Goal: Transaction & Acquisition: Purchase product/service

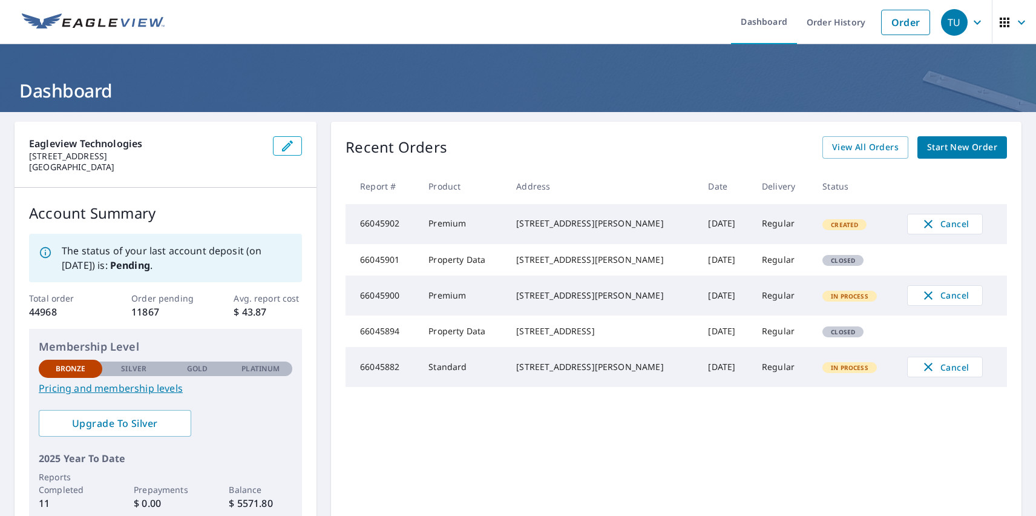
click at [946, 22] on div "TU" at bounding box center [954, 22] width 27 height 27
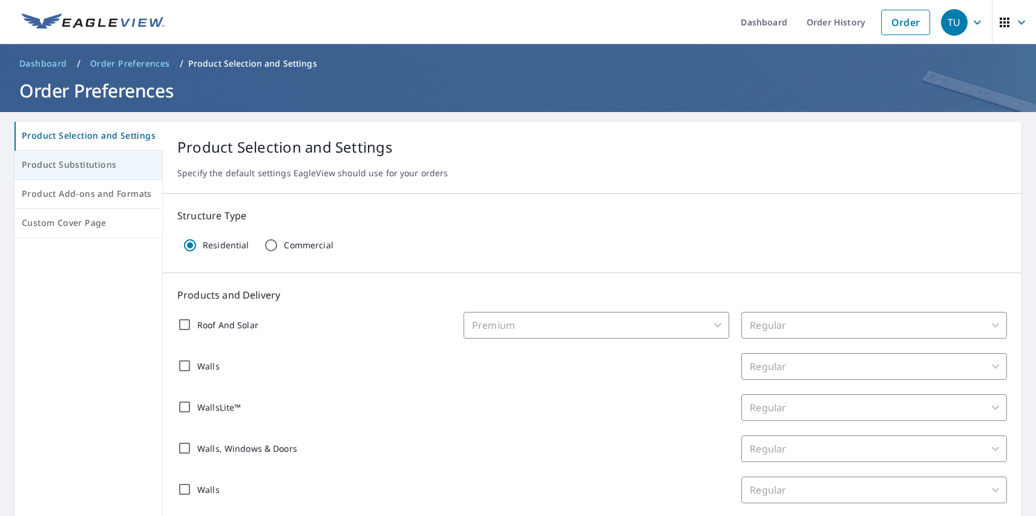
click at [87, 165] on span "Product Substitutions" at bounding box center [88, 164] width 133 height 15
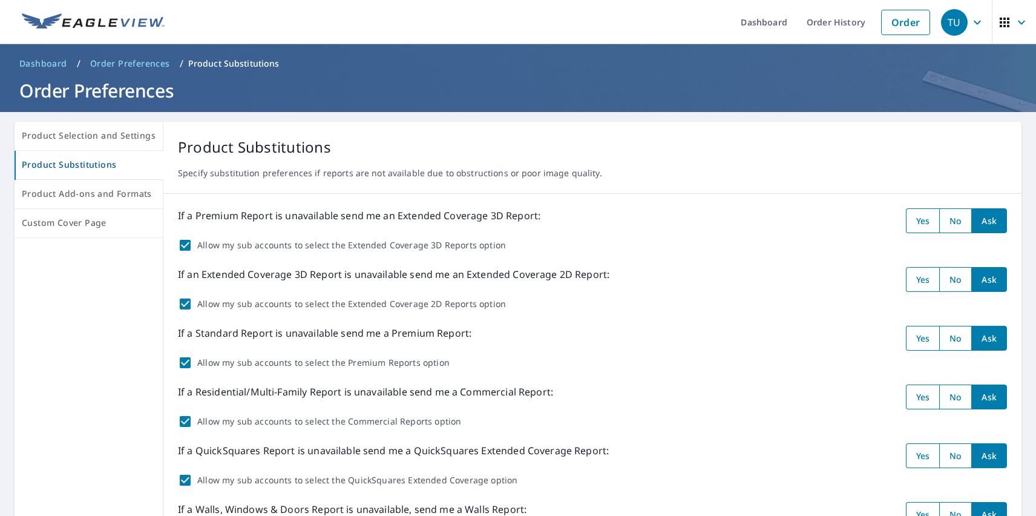
click at [914, 220] on input "radio" at bounding box center [923, 220] width 34 height 25
radio input "true"
click at [914, 279] on input "radio" at bounding box center [923, 279] width 34 height 25
radio input "true"
click at [914, 338] on input "radio" at bounding box center [923, 338] width 34 height 25
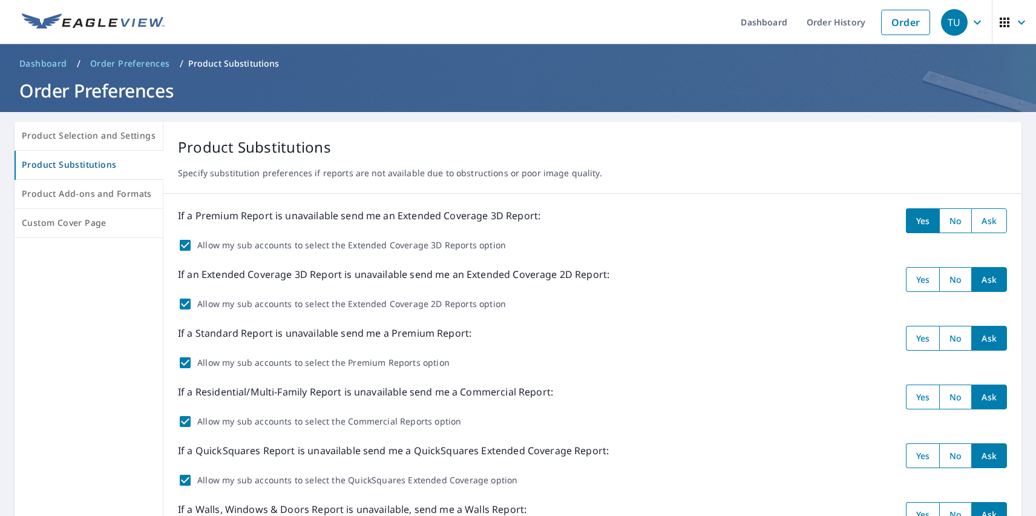
radio input "true"
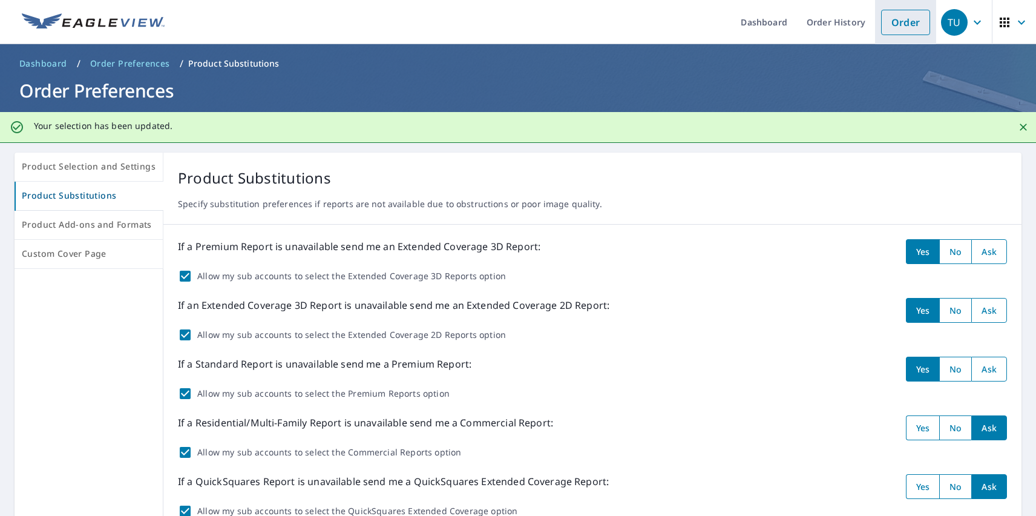
click at [897, 22] on link "Order" at bounding box center [905, 22] width 49 height 25
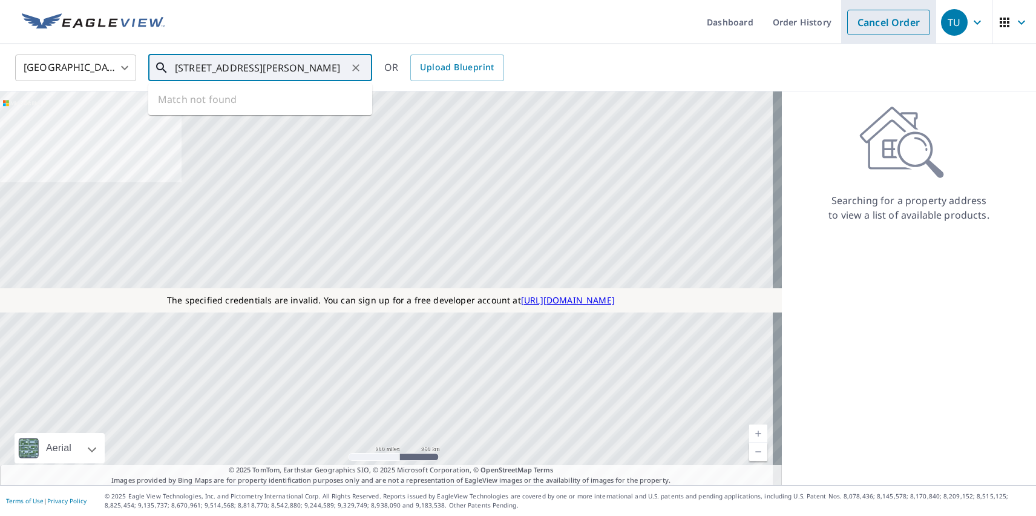
type input "[STREET_ADDRESS][PERSON_NAME]"
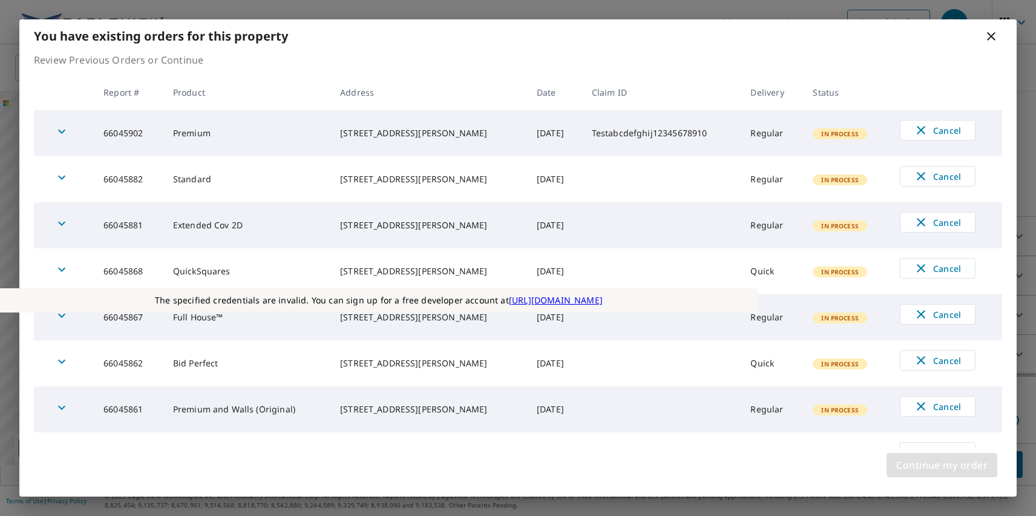
click at [942, 465] on span "Continue my order" at bounding box center [942, 464] width 91 height 17
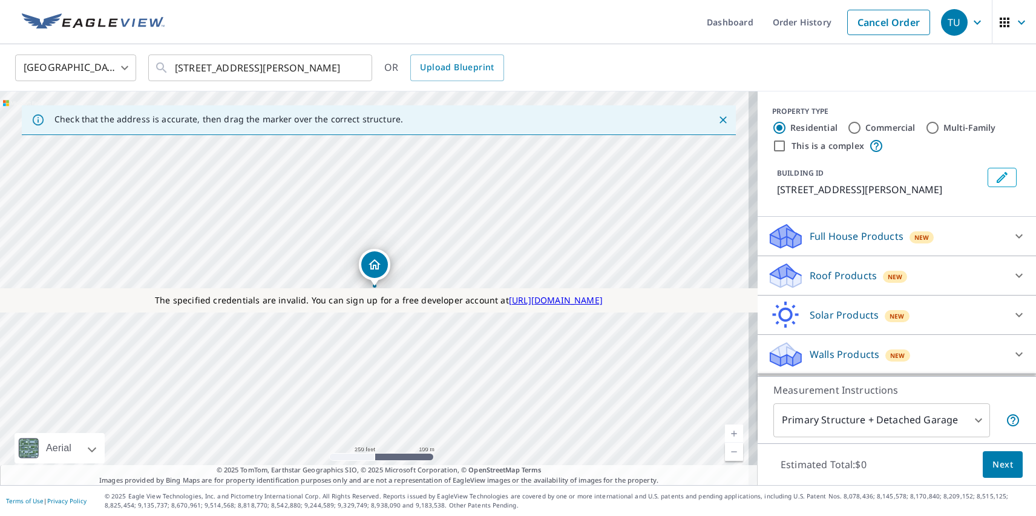
click at [833, 275] on p "Roof Products" at bounding box center [843, 275] width 67 height 15
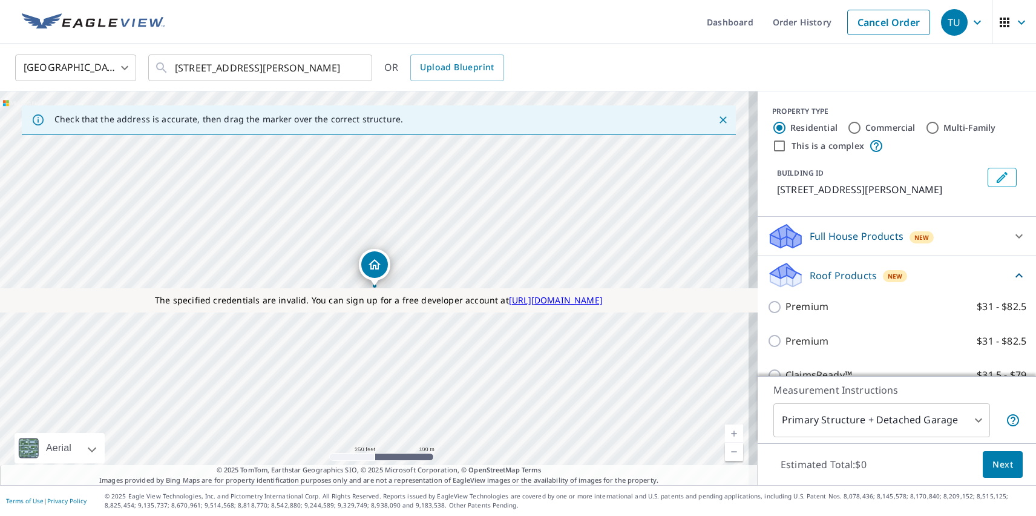
click at [797, 341] on p "Premium" at bounding box center [807, 341] width 43 height 15
click at [786, 341] on input "Premium $31 - $82.5" at bounding box center [777, 341] width 18 height 15
checkbox input "true"
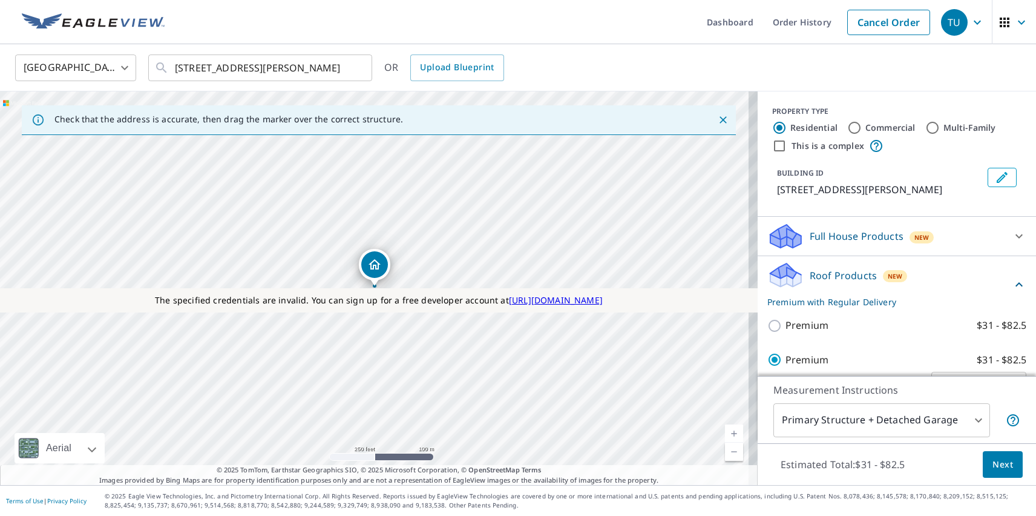
click at [994, 464] on span "Next" at bounding box center [1003, 464] width 21 height 15
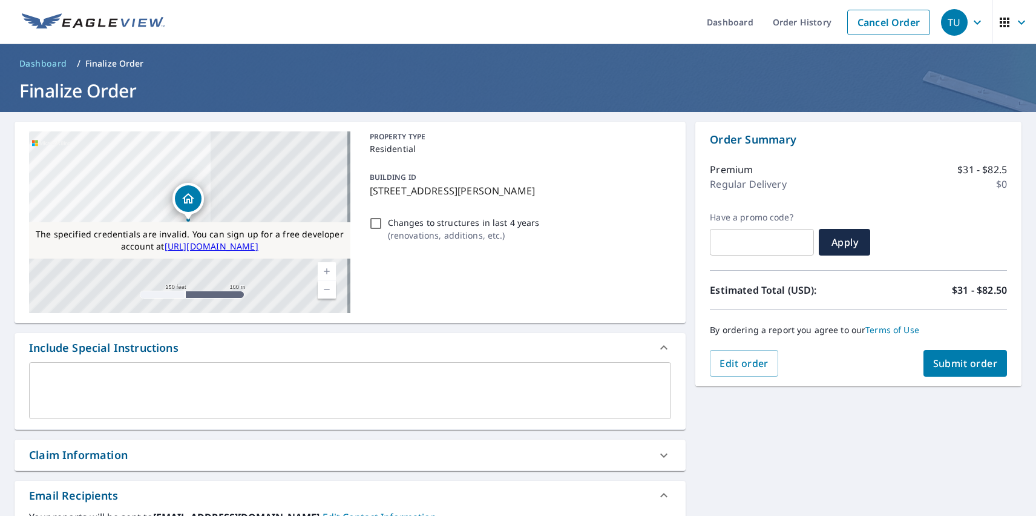
click at [956, 363] on span "Submit order" at bounding box center [965, 363] width 65 height 13
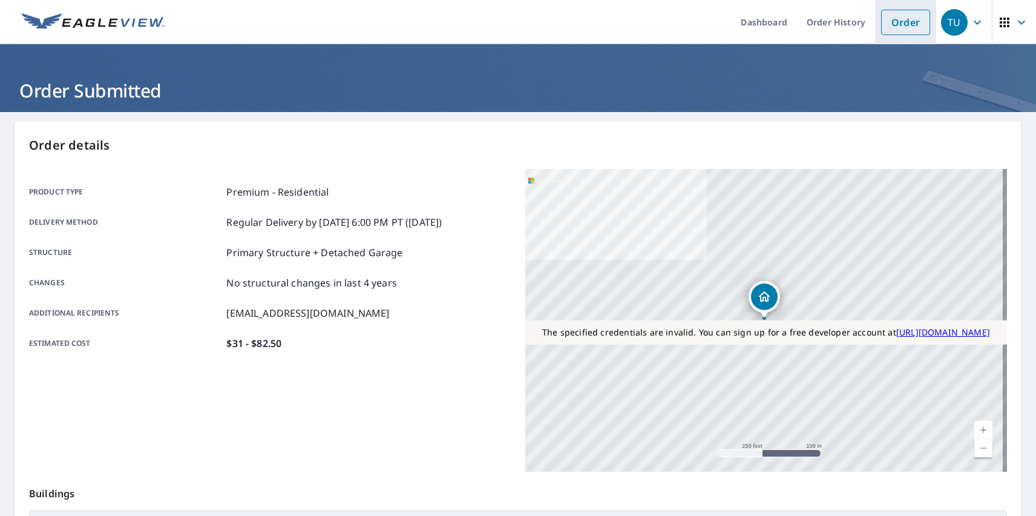
click at [897, 22] on link "Order" at bounding box center [905, 22] width 49 height 25
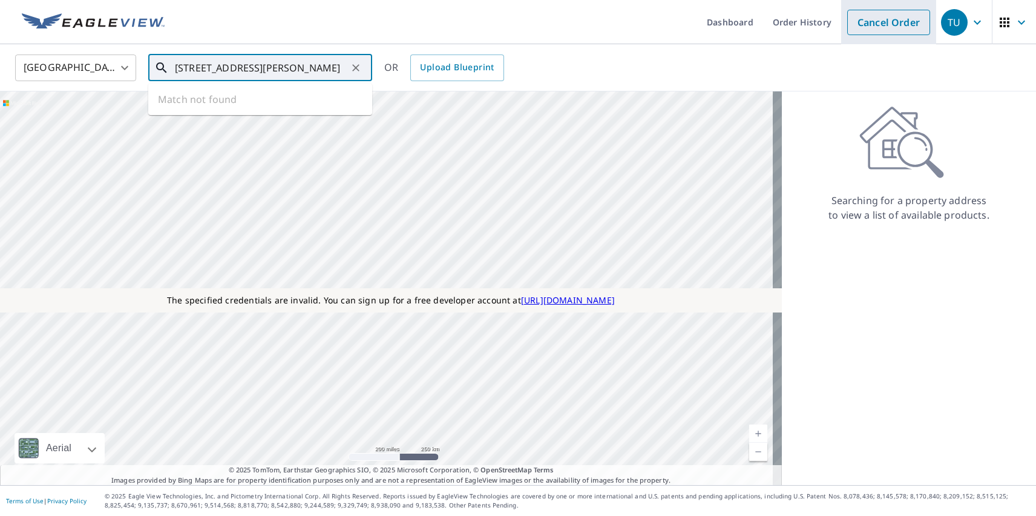
type input "[STREET_ADDRESS][PERSON_NAME]"
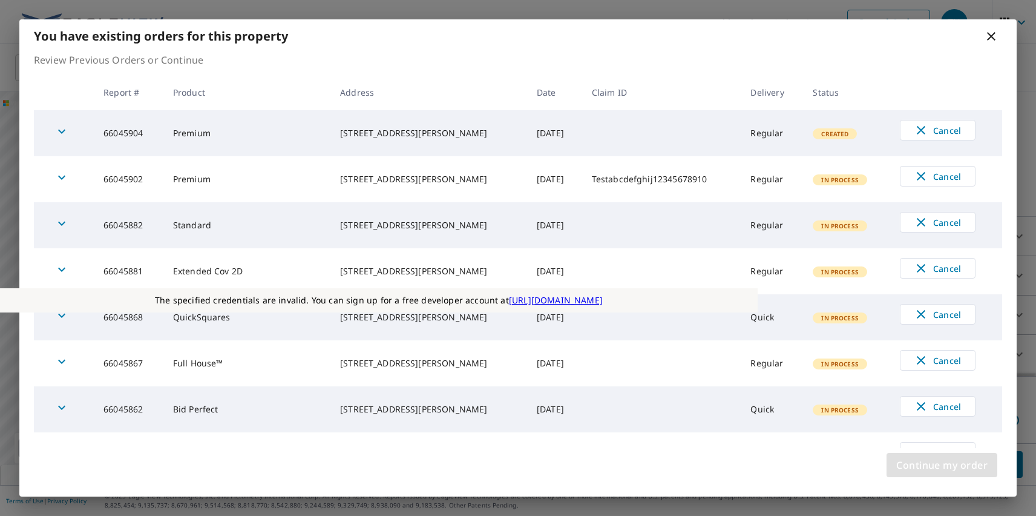
click at [942, 465] on span "Continue my order" at bounding box center [942, 464] width 91 height 17
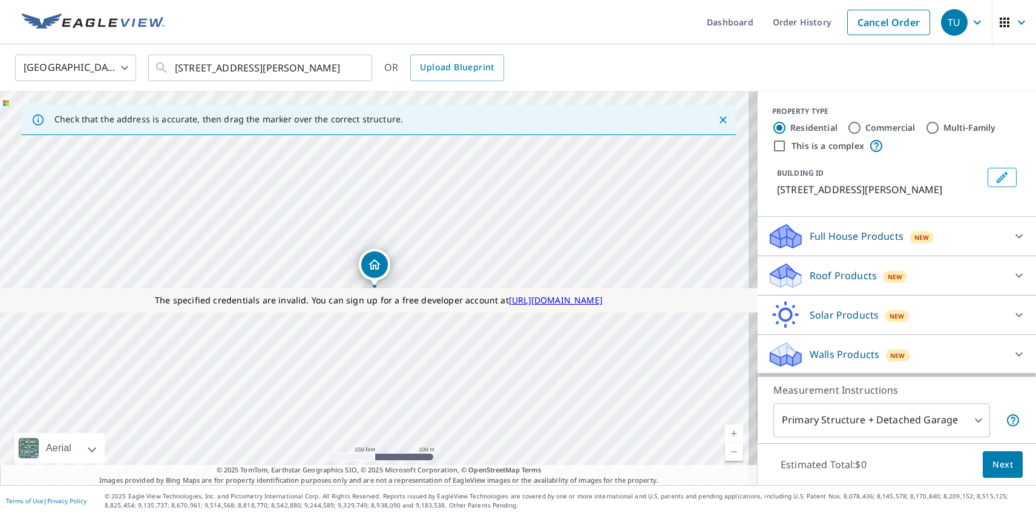
click at [833, 275] on p "Roof Products" at bounding box center [843, 275] width 67 height 15
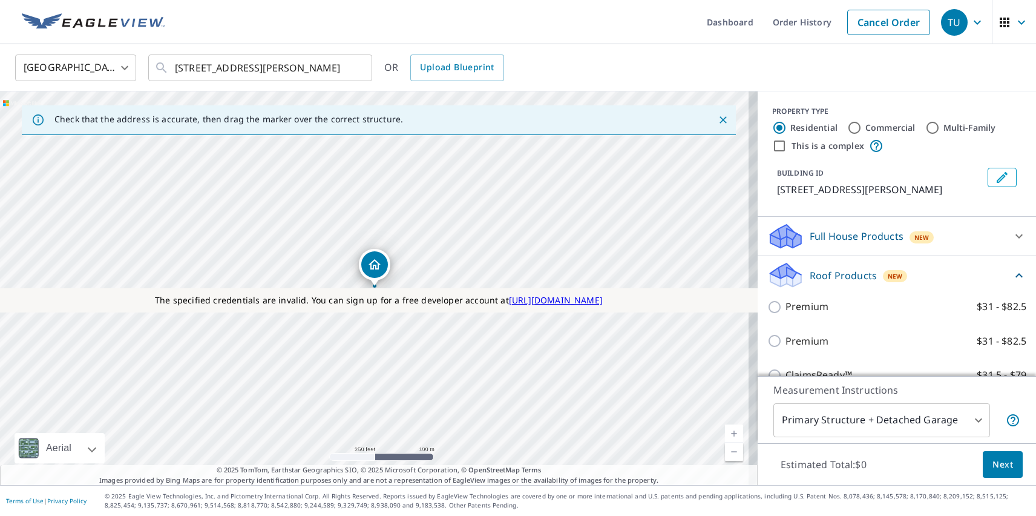
click at [892, 471] on label "Extended Coverage 2D $31 - $82.5" at bounding box center [906, 478] width 241 height 15
click at [786, 471] on input "Extended Coverage 2D $31 - $82.5" at bounding box center [777, 478] width 18 height 15
checkbox input "true"
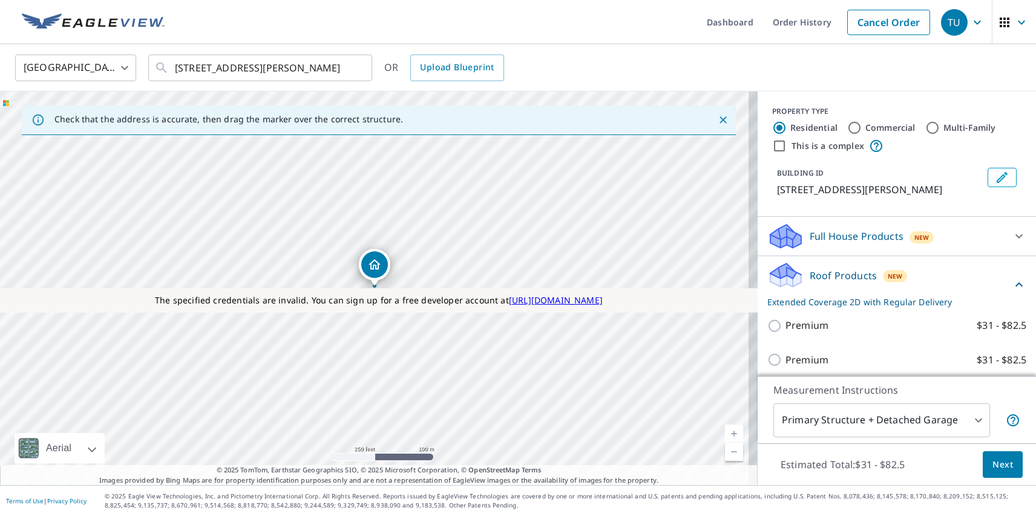
scroll to position [110, 0]
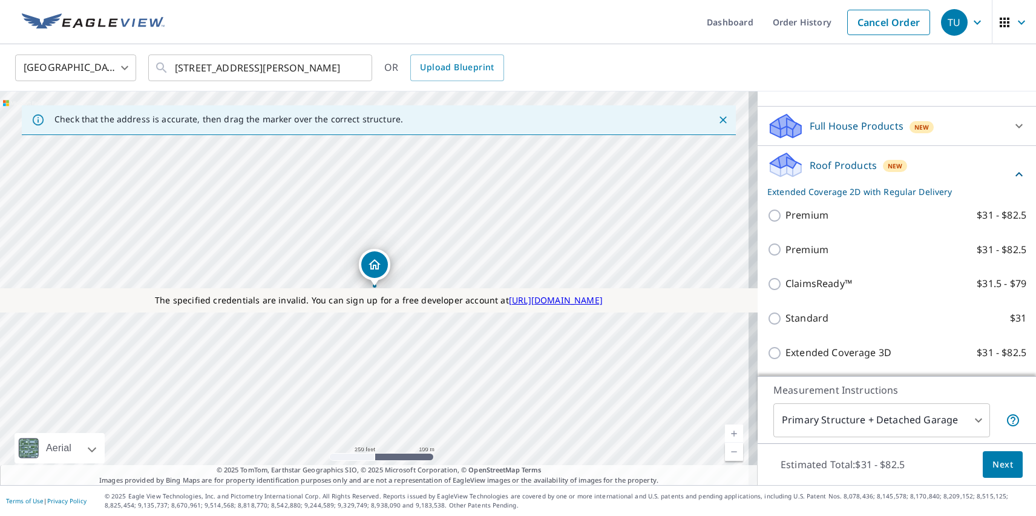
click at [994, 464] on span "Next" at bounding box center [1003, 464] width 21 height 15
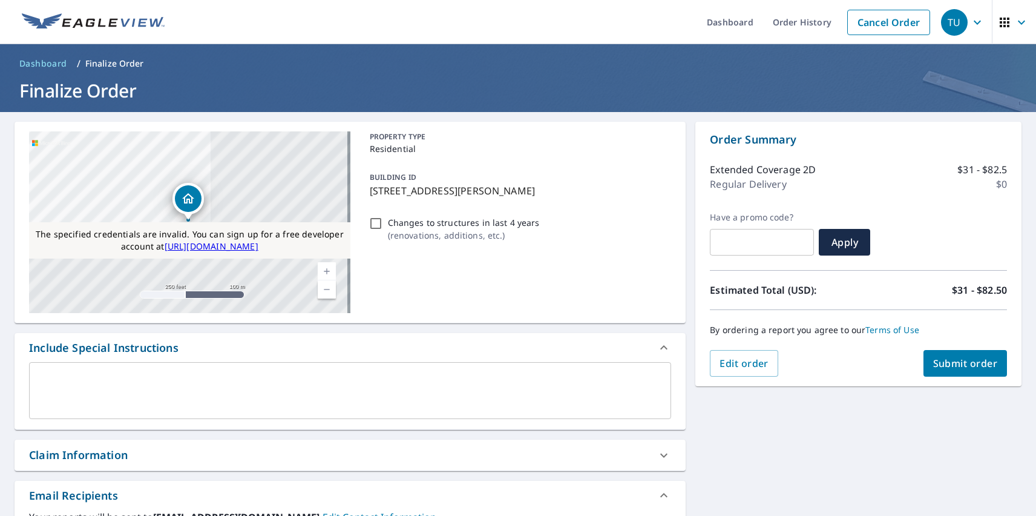
click at [956, 363] on span "Submit order" at bounding box center [965, 363] width 65 height 13
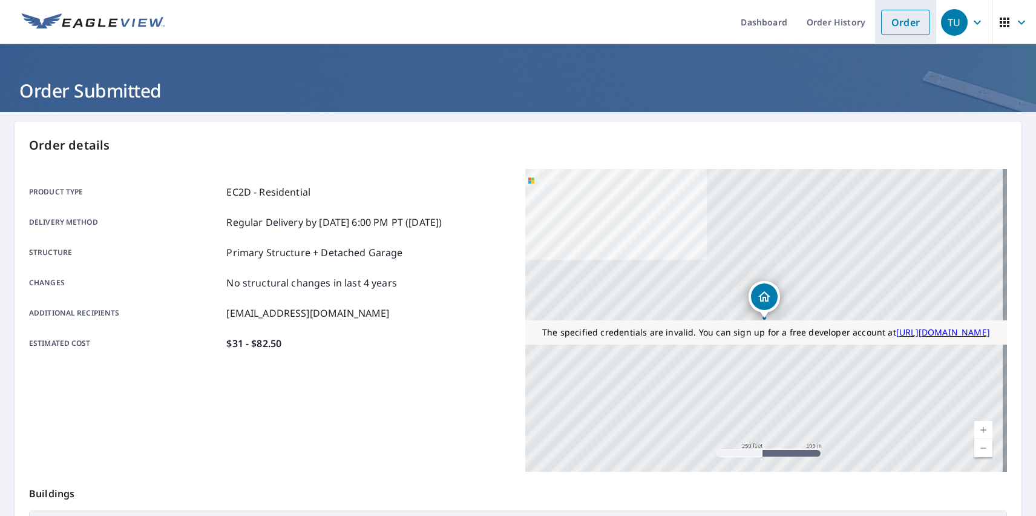
click at [897, 22] on link "Order" at bounding box center [905, 22] width 49 height 25
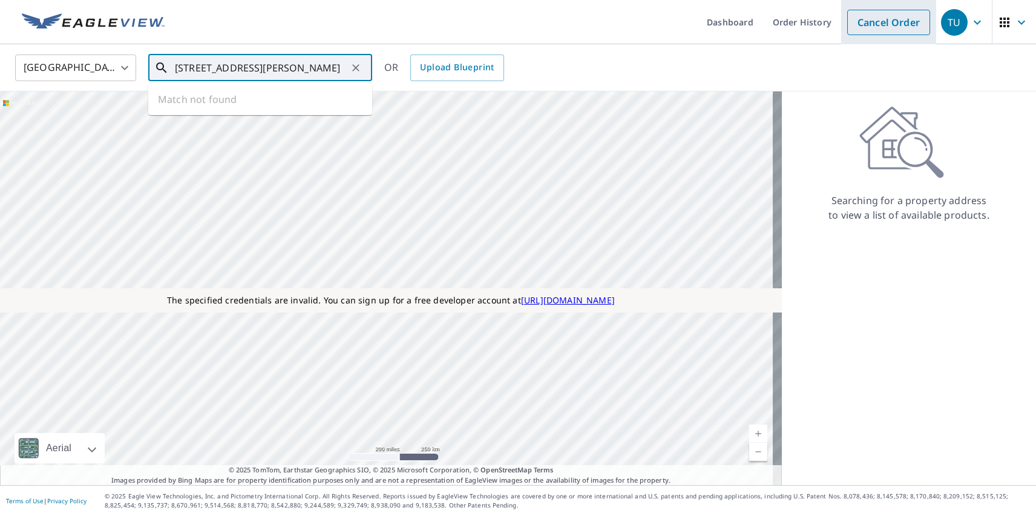
type input "[STREET_ADDRESS][PERSON_NAME]"
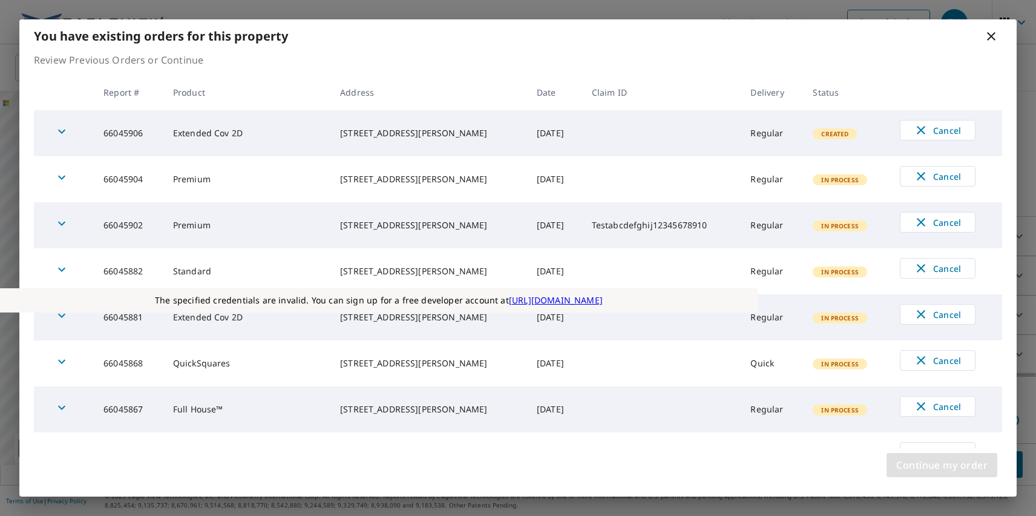
click at [942, 465] on span "Continue my order" at bounding box center [942, 464] width 91 height 17
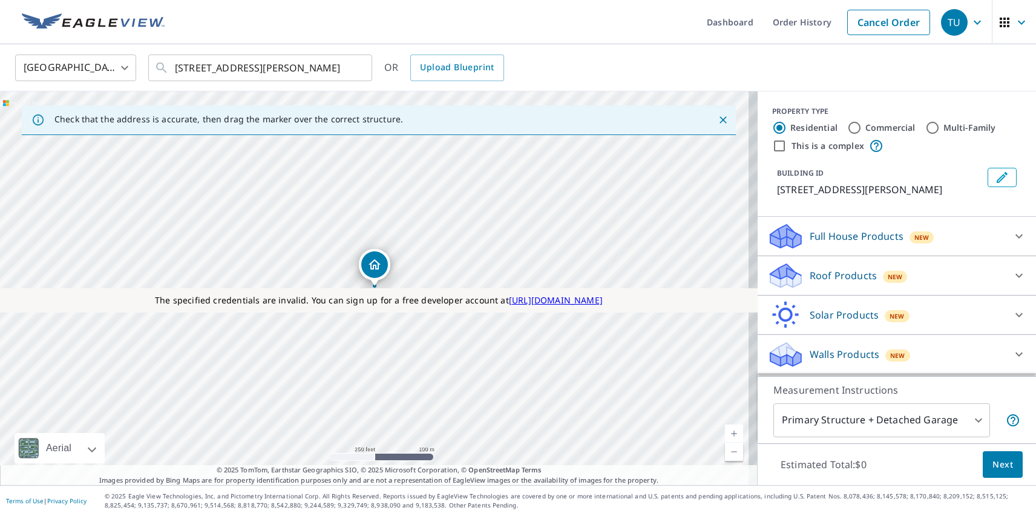
click at [833, 275] on p "Roof Products" at bounding box center [843, 275] width 67 height 15
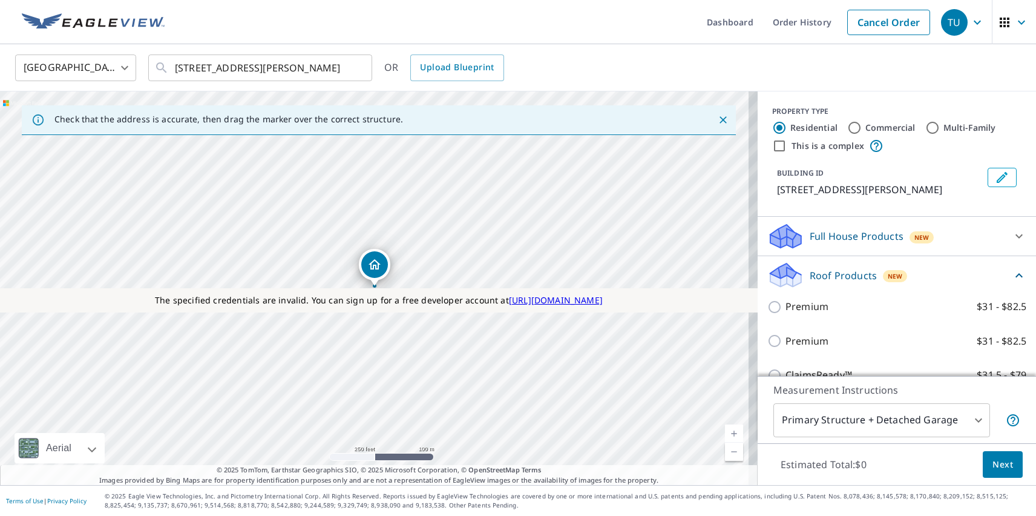
click at [892, 402] on label "Standard $31" at bounding box center [906, 409] width 241 height 15
click at [786, 403] on input "Standard $31" at bounding box center [777, 410] width 18 height 15
checkbox input "true"
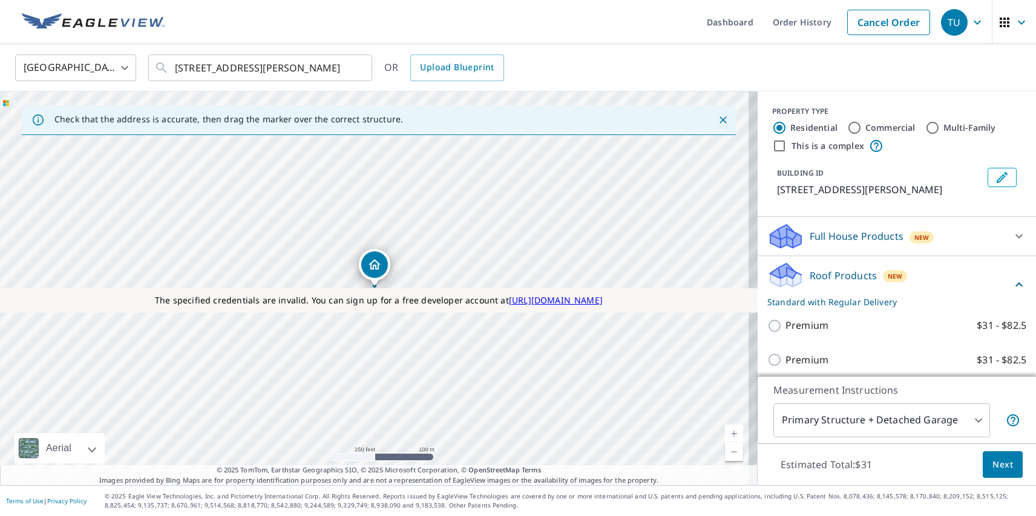
scroll to position [41, 0]
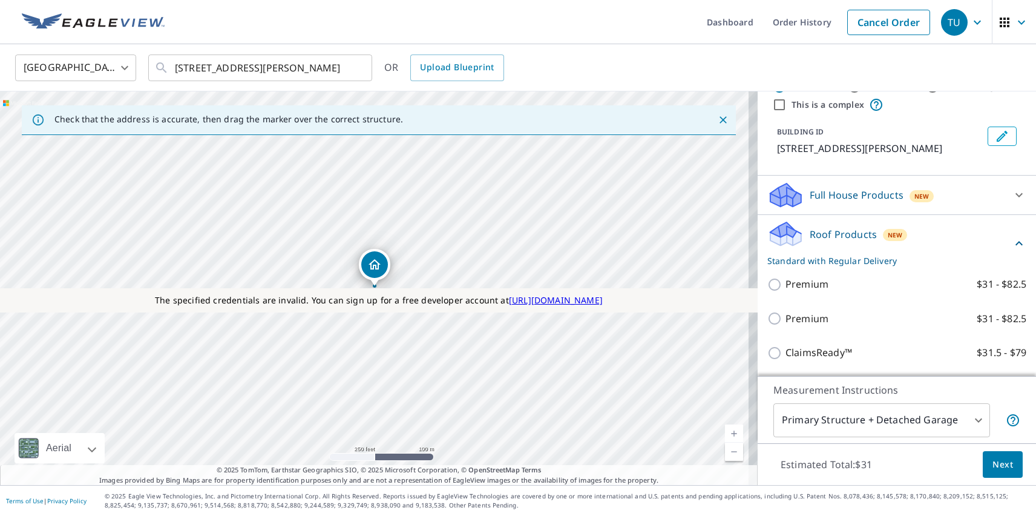
click at [994, 464] on span "Next" at bounding box center [1003, 464] width 21 height 15
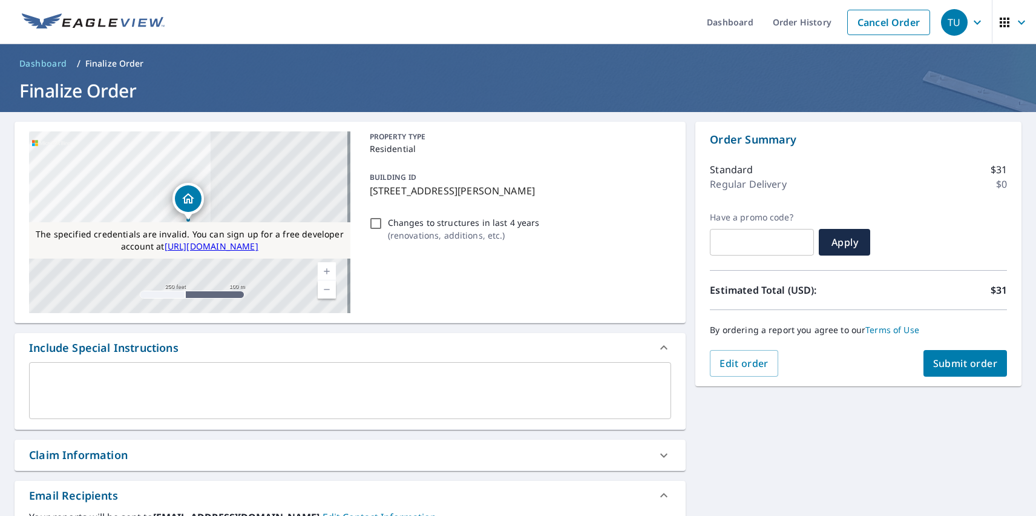
click at [956, 363] on span "Submit order" at bounding box center [965, 363] width 65 height 13
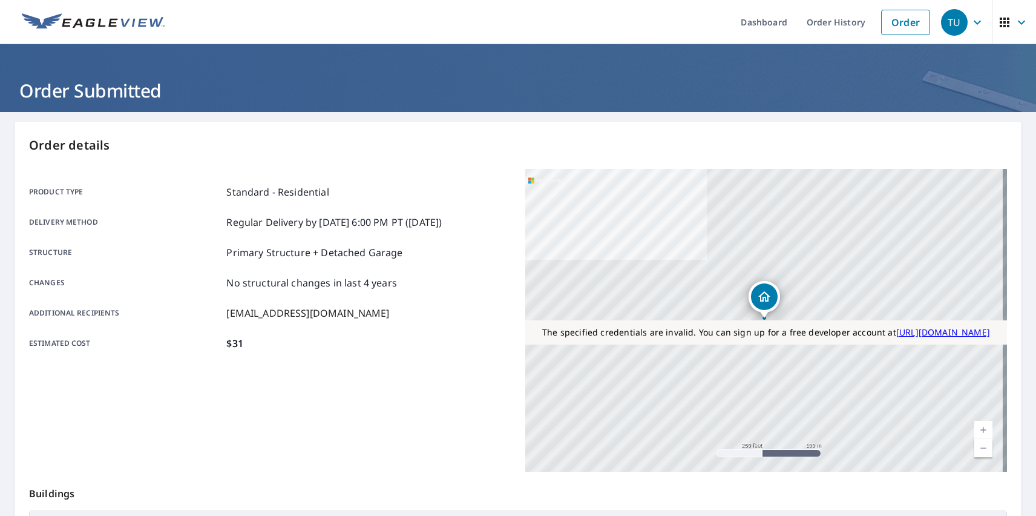
click at [946, 22] on div "TU" at bounding box center [954, 22] width 27 height 27
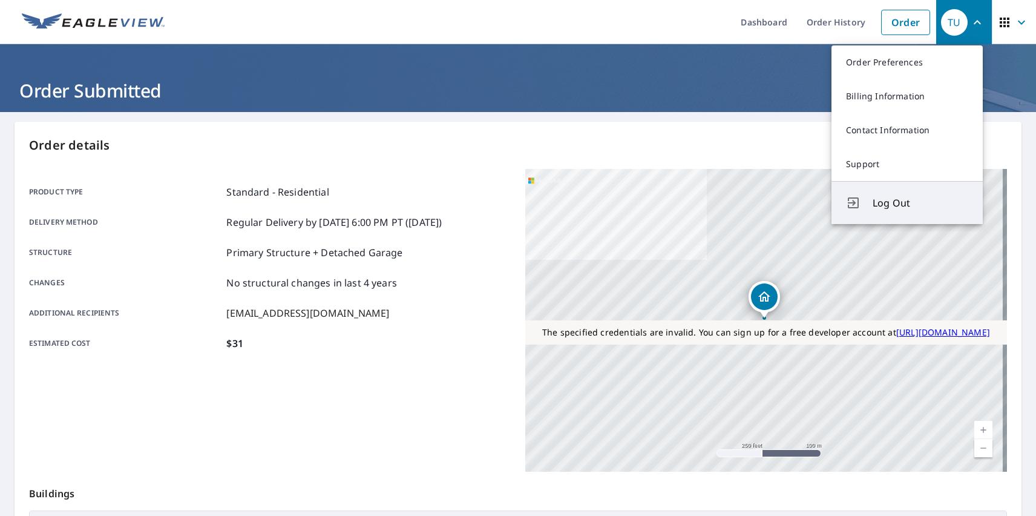
click at [921, 203] on span "Log Out" at bounding box center [921, 203] width 96 height 15
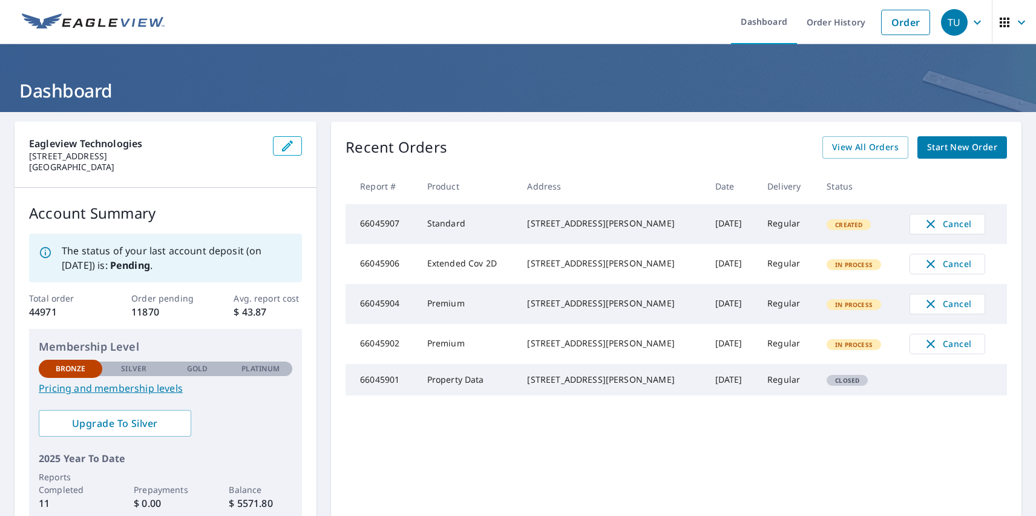
click at [946, 22] on div "TU" at bounding box center [954, 22] width 27 height 27
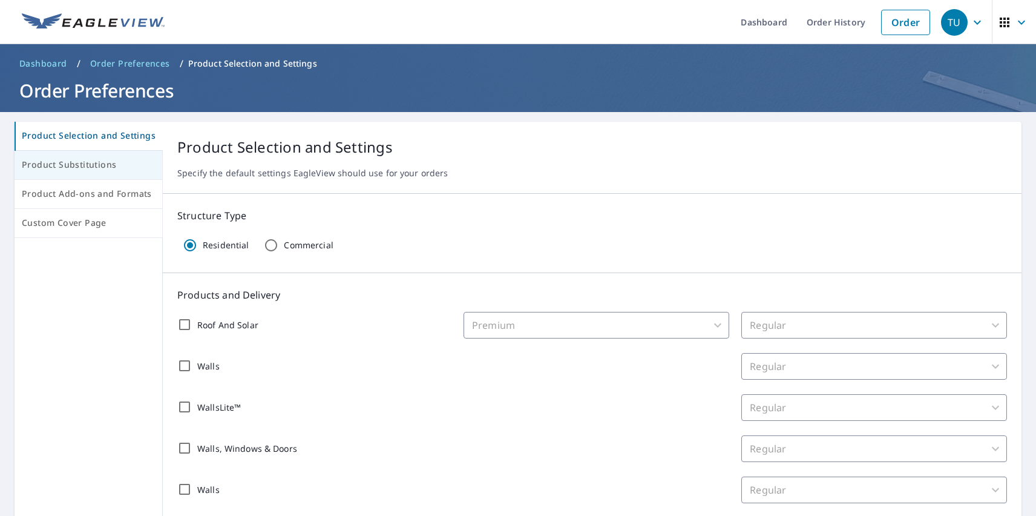
click at [87, 165] on span "Product Substitutions" at bounding box center [88, 164] width 133 height 15
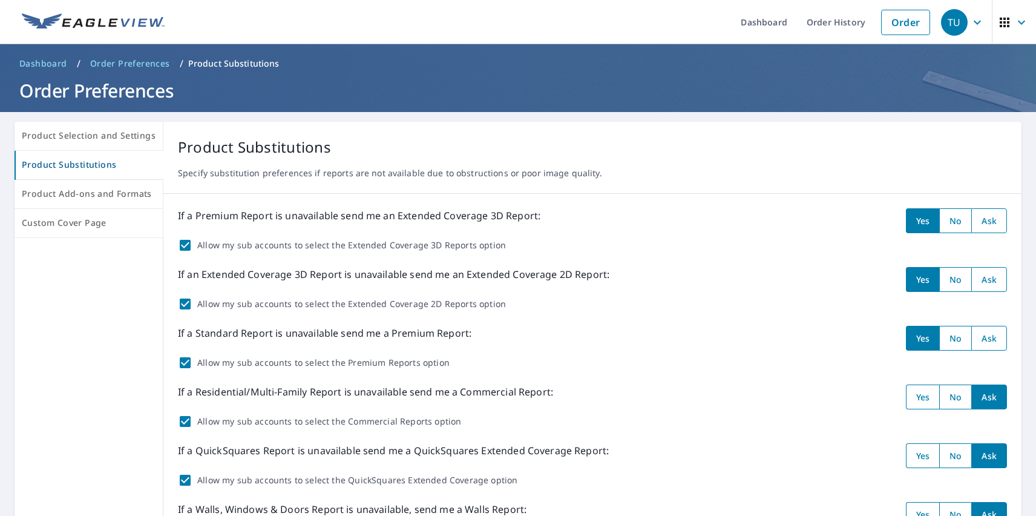
click at [947, 220] on input "radio" at bounding box center [956, 220] width 32 height 25
radio input "true"
click at [947, 279] on input "radio" at bounding box center [956, 279] width 32 height 25
radio input "true"
click at [947, 338] on input "radio" at bounding box center [956, 338] width 32 height 25
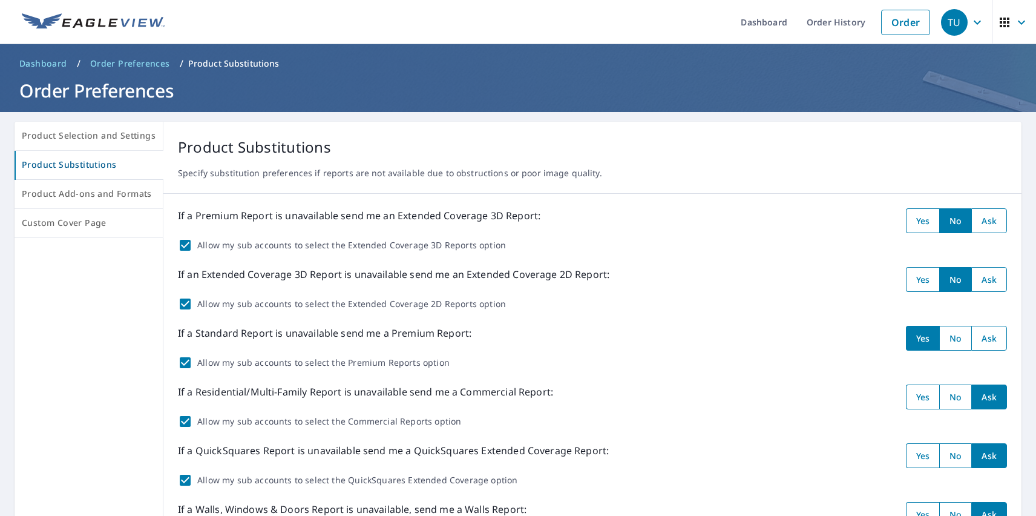
radio input "true"
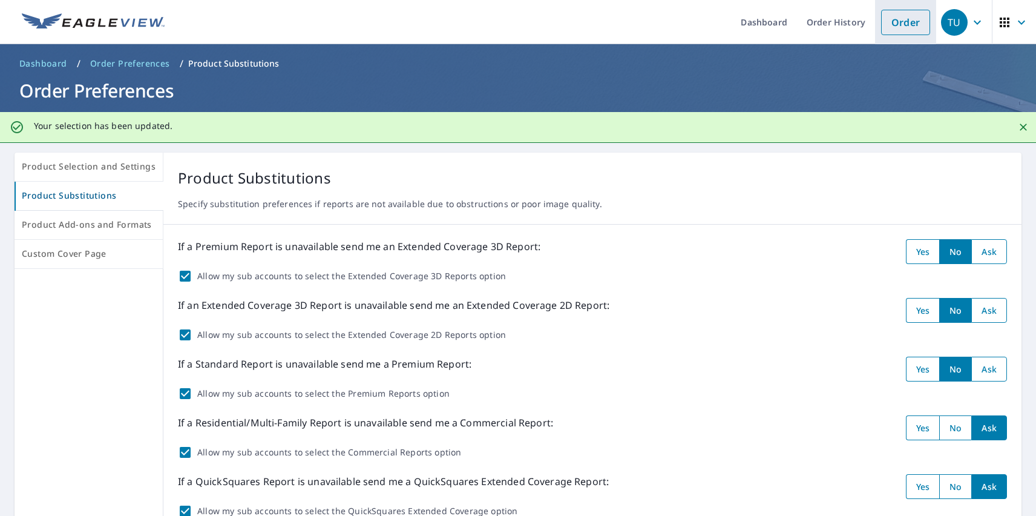
click at [897, 22] on link "Order" at bounding box center [905, 22] width 49 height 25
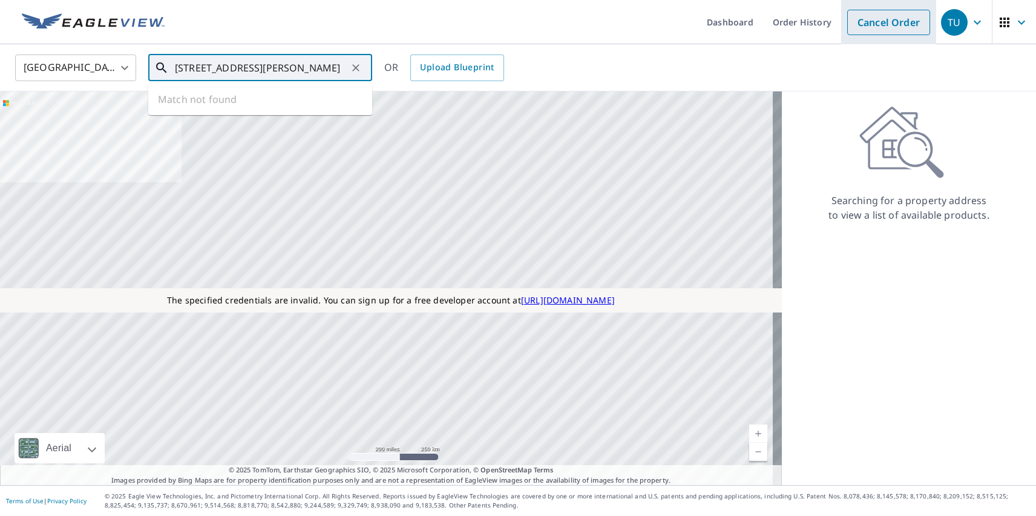
type input "[STREET_ADDRESS][PERSON_NAME]"
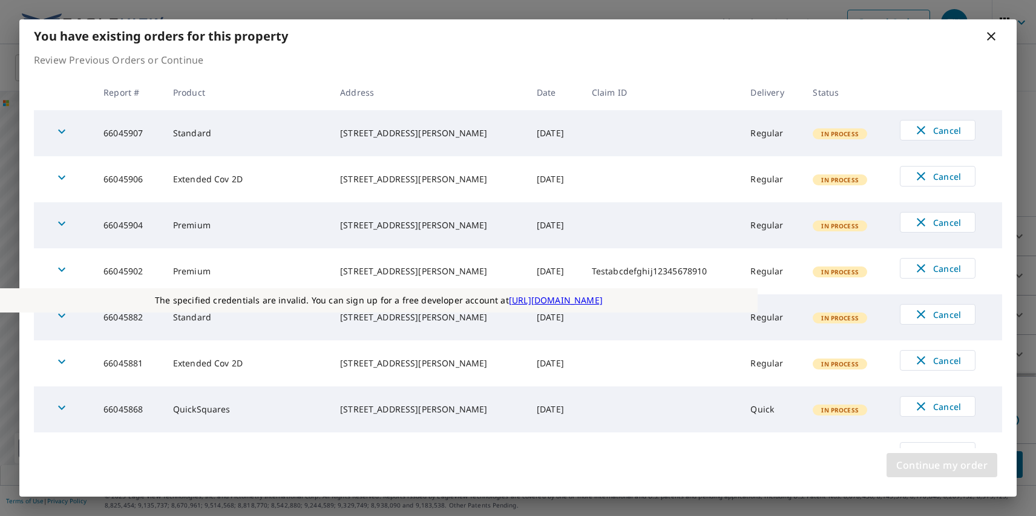
click at [942, 465] on span "Continue my order" at bounding box center [942, 464] width 91 height 17
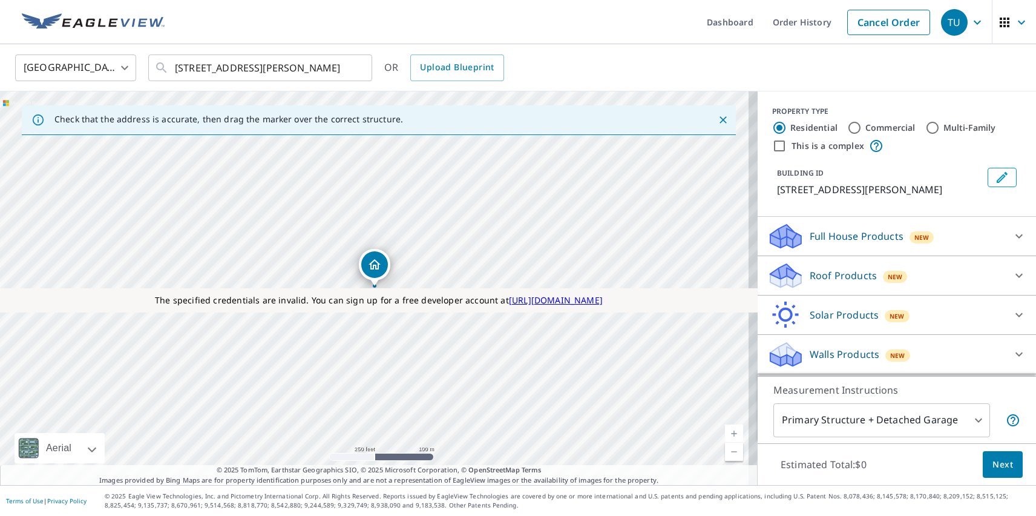
click at [833, 275] on p "Roof Products" at bounding box center [843, 275] width 67 height 15
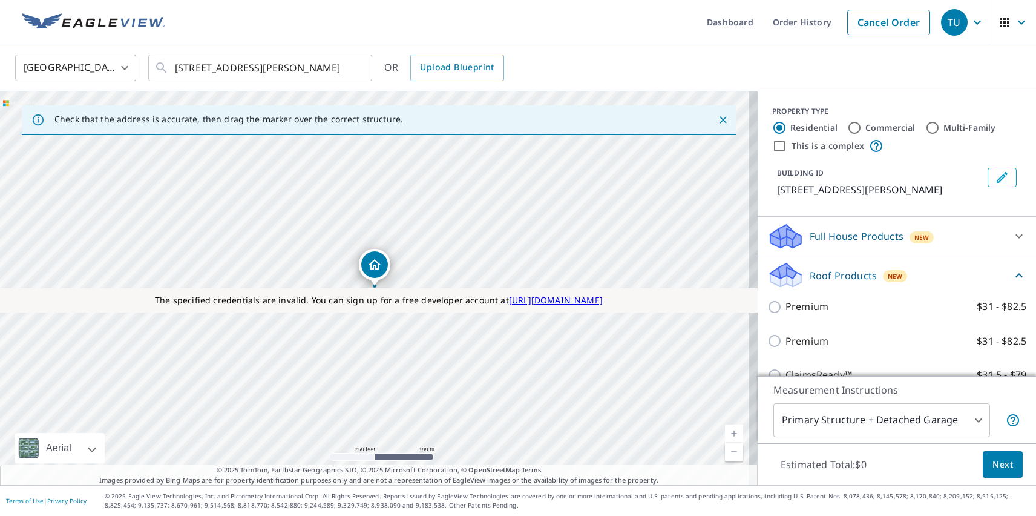
click at [797, 341] on p "Premium" at bounding box center [807, 341] width 43 height 15
click at [786, 341] on input "Premium $31 - $82.5" at bounding box center [777, 341] width 18 height 15
checkbox input "true"
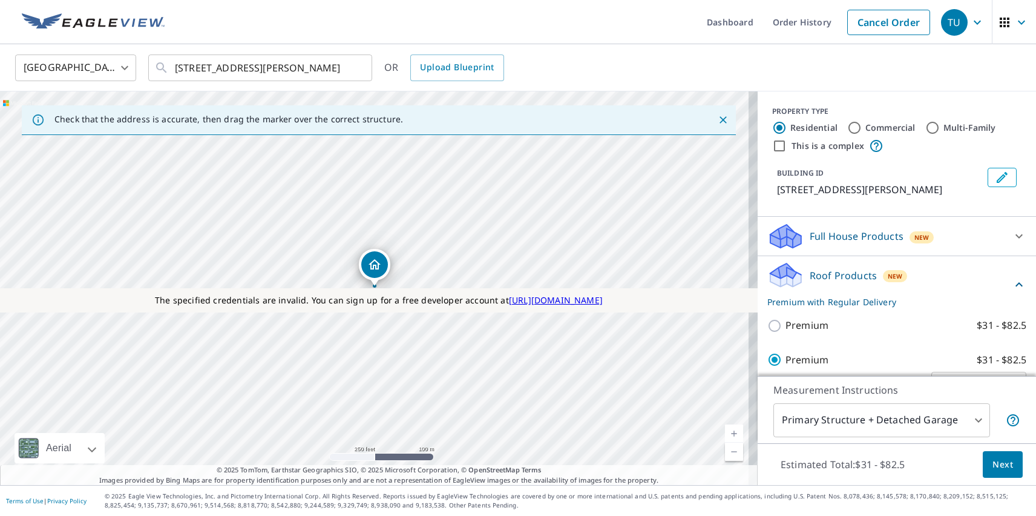
click at [994, 464] on span "Next" at bounding box center [1003, 464] width 21 height 15
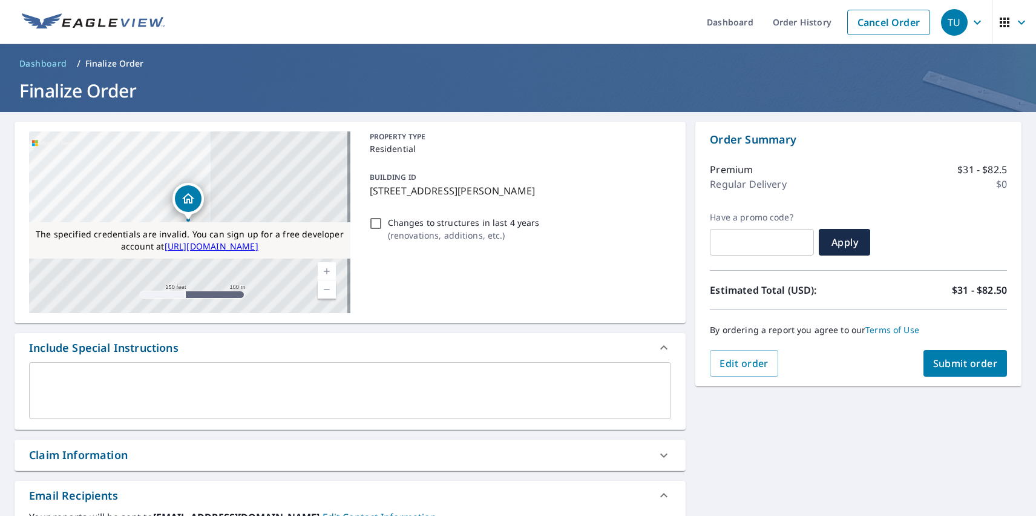
click at [956, 363] on span "Submit order" at bounding box center [965, 363] width 65 height 13
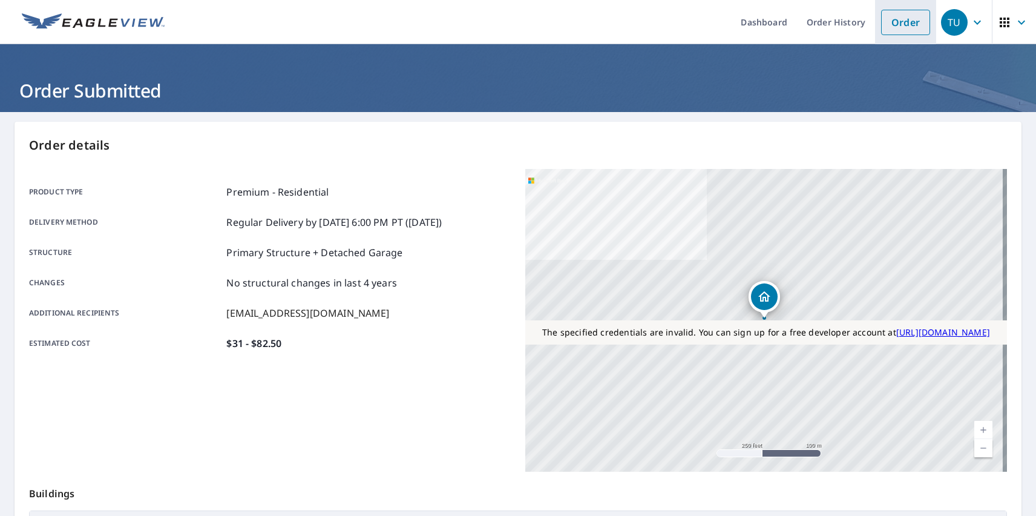
click at [897, 22] on link "Order" at bounding box center [905, 22] width 49 height 25
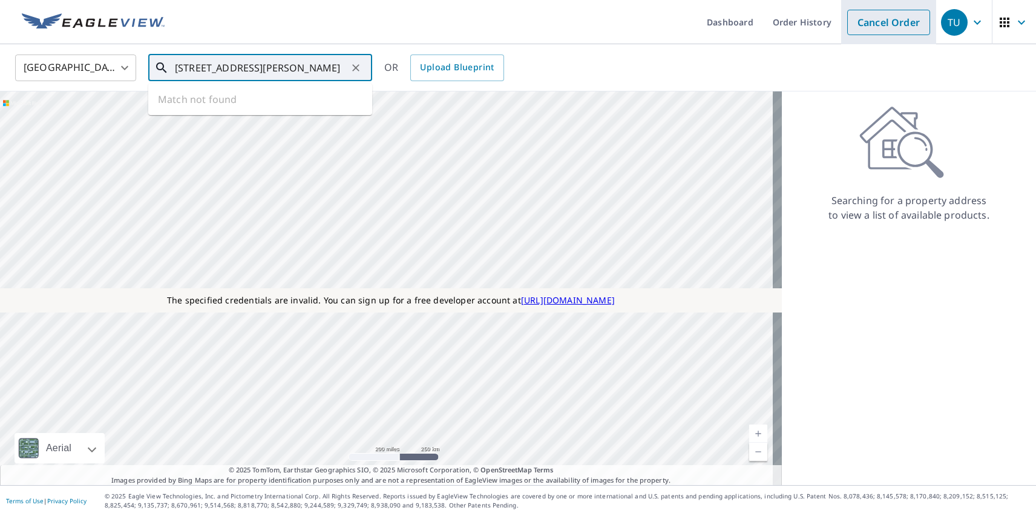
type input "[STREET_ADDRESS][PERSON_NAME]"
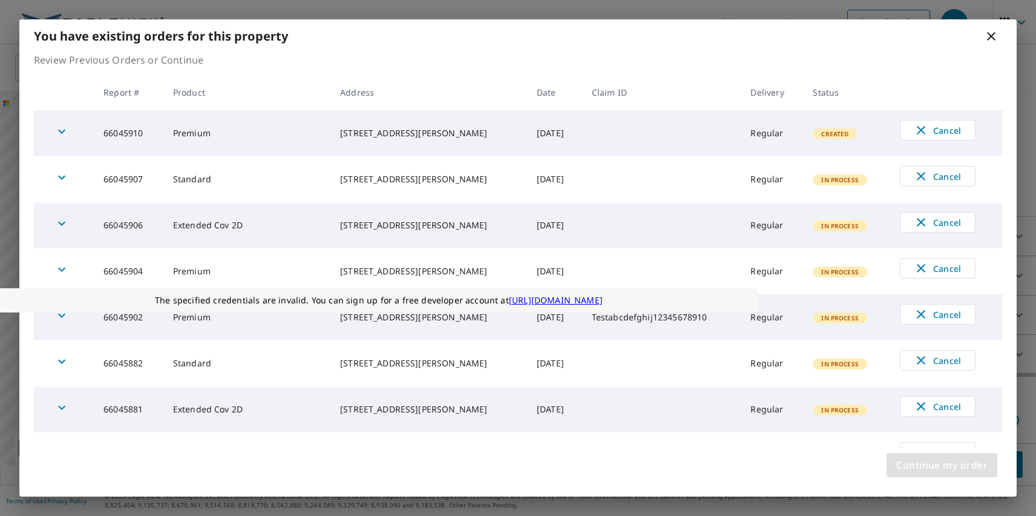
click at [942, 465] on span "Continue my order" at bounding box center [942, 464] width 91 height 17
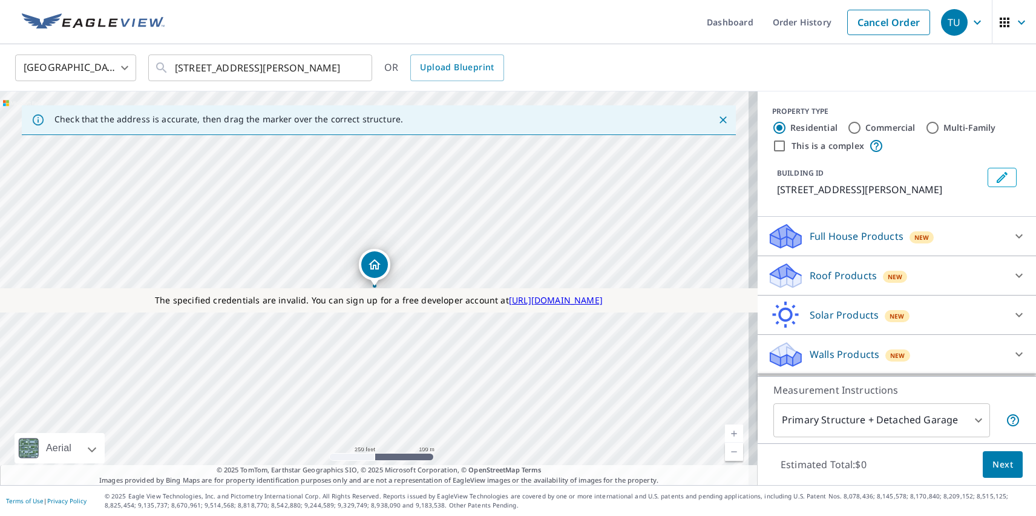
click at [833, 275] on p "Roof Products" at bounding box center [843, 275] width 67 height 15
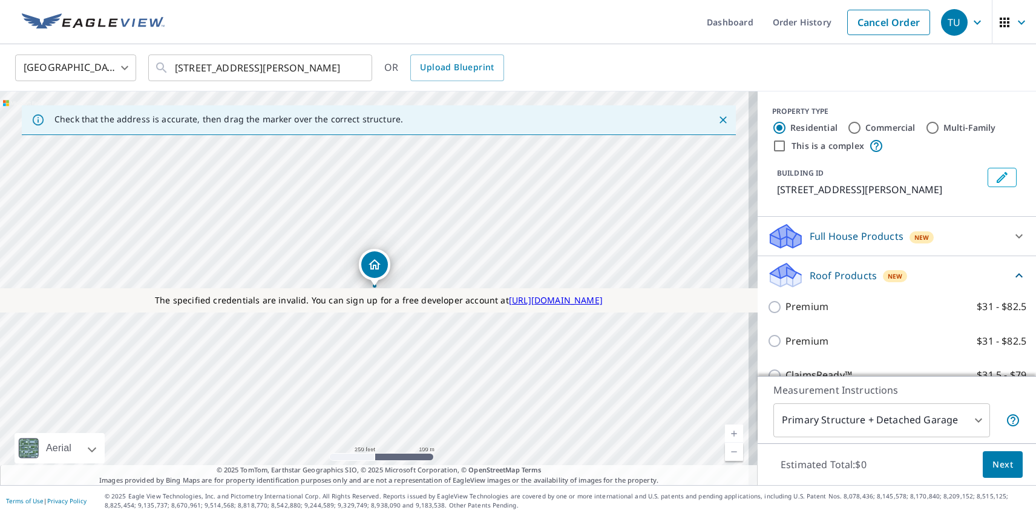
click at [892, 471] on label "Extended Coverage 2D $31 - $82.5" at bounding box center [906, 478] width 241 height 15
click at [786, 471] on input "Extended Coverage 2D $31 - $82.5" at bounding box center [777, 478] width 18 height 15
checkbox input "true"
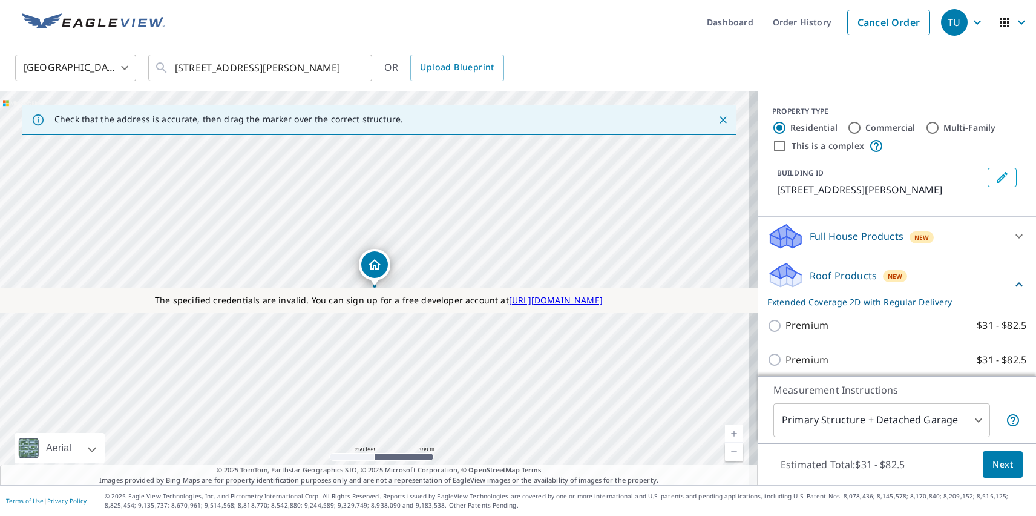
scroll to position [110, 0]
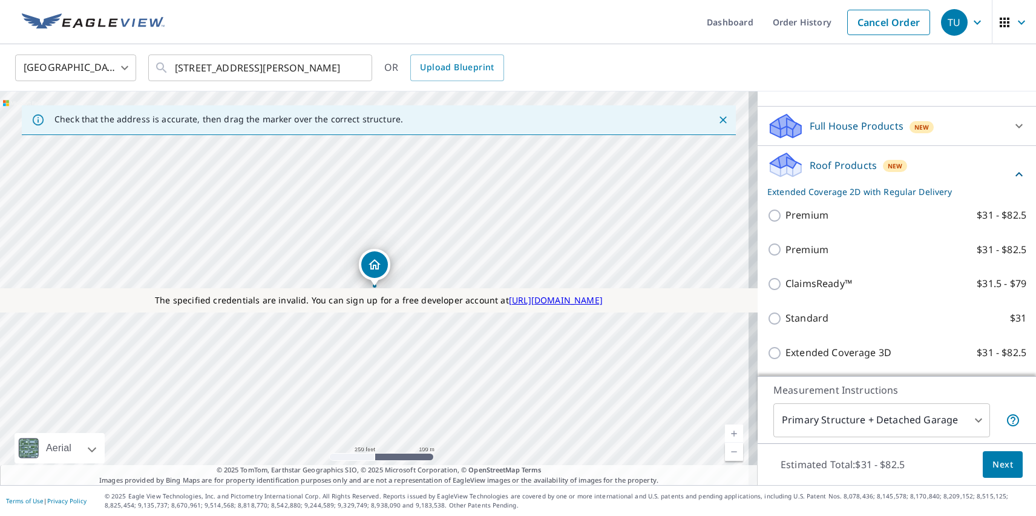
click at [994, 464] on span "Next" at bounding box center [1003, 464] width 21 height 15
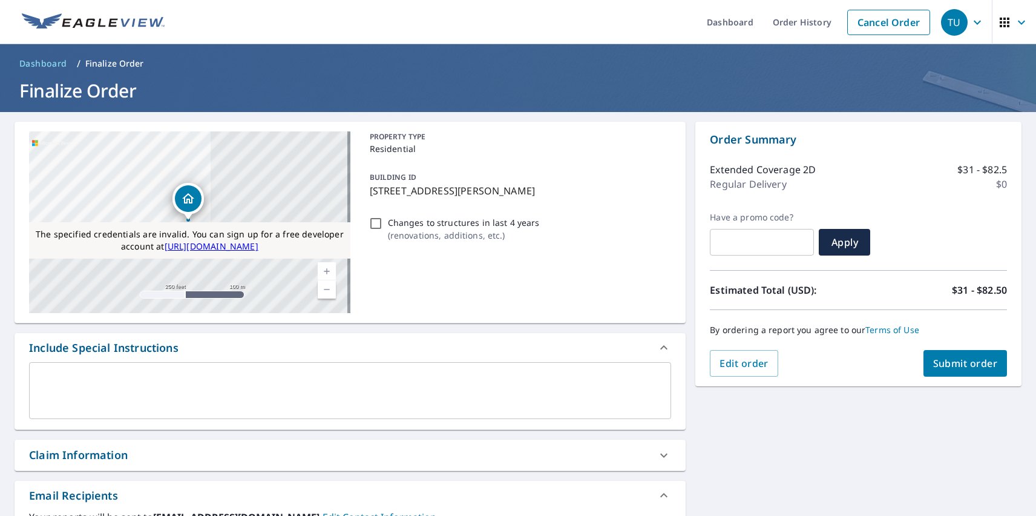
click at [956, 363] on span "Submit order" at bounding box center [965, 363] width 65 height 13
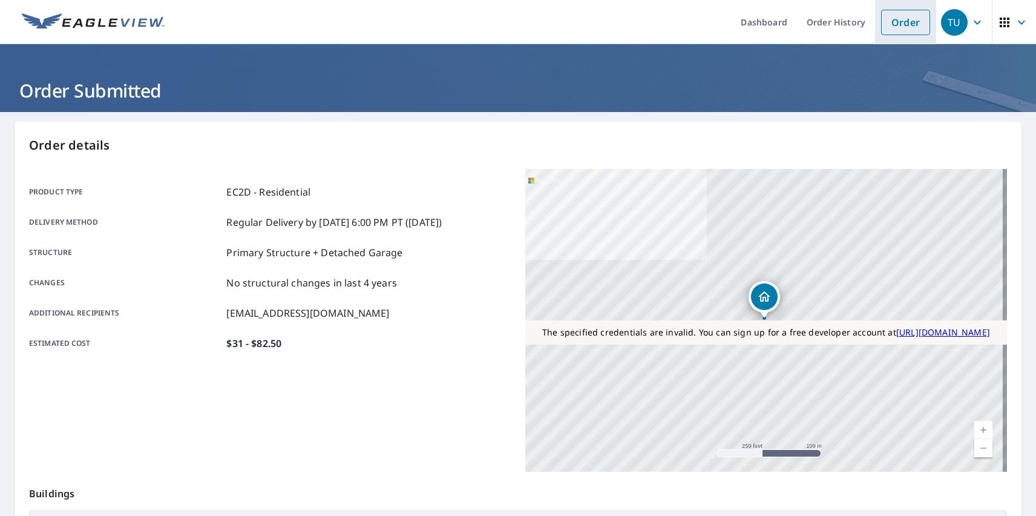
click at [897, 22] on link "Order" at bounding box center [905, 22] width 49 height 25
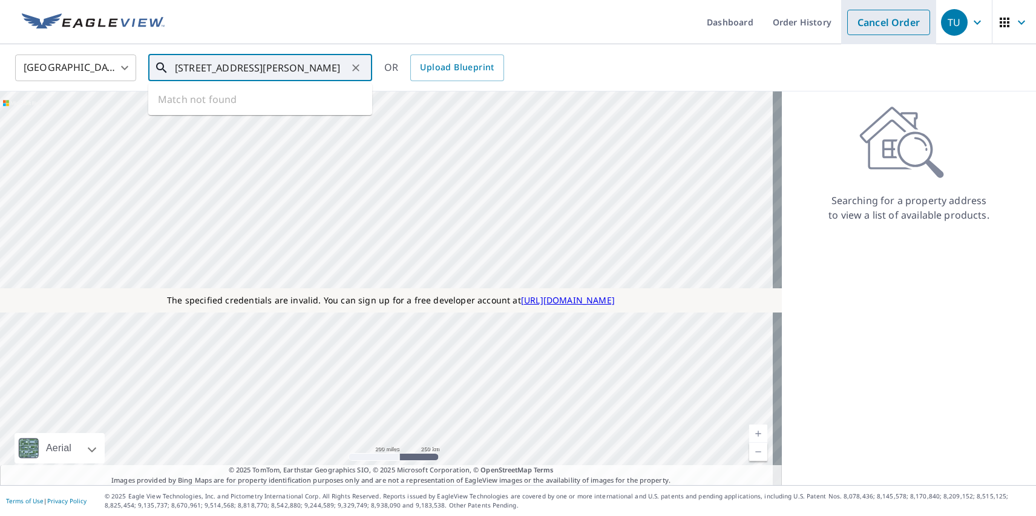
type input "[STREET_ADDRESS][PERSON_NAME]"
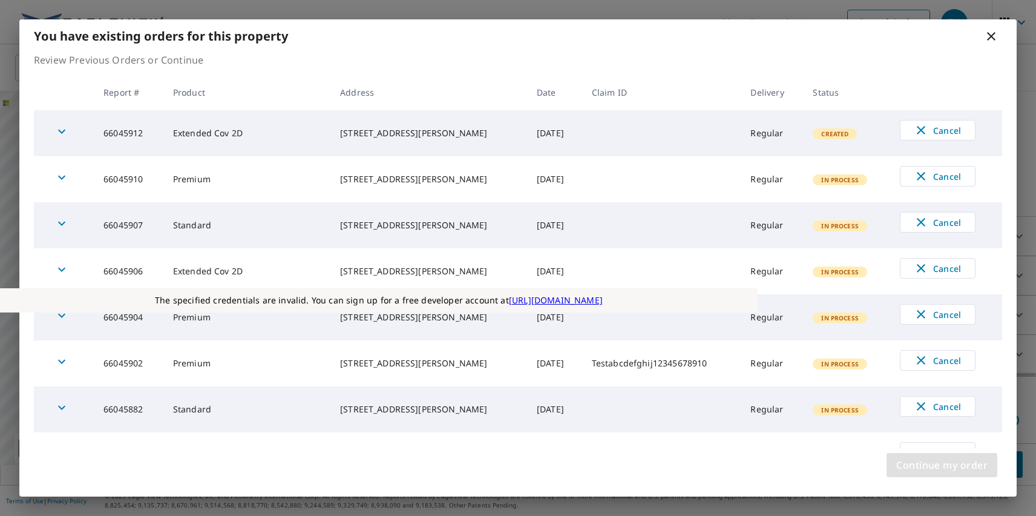
click at [942, 465] on span "Continue my order" at bounding box center [942, 464] width 91 height 17
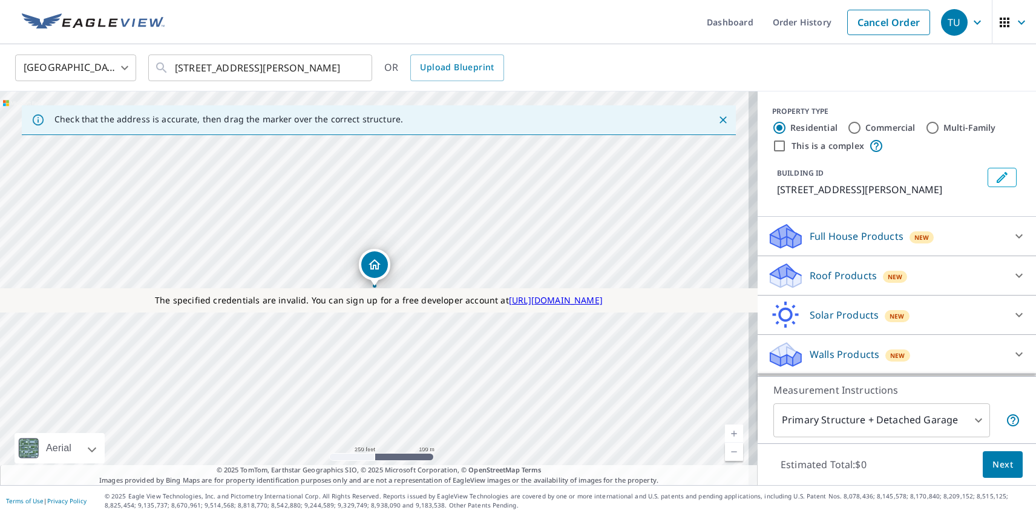
click at [833, 275] on p "Roof Products" at bounding box center [843, 275] width 67 height 15
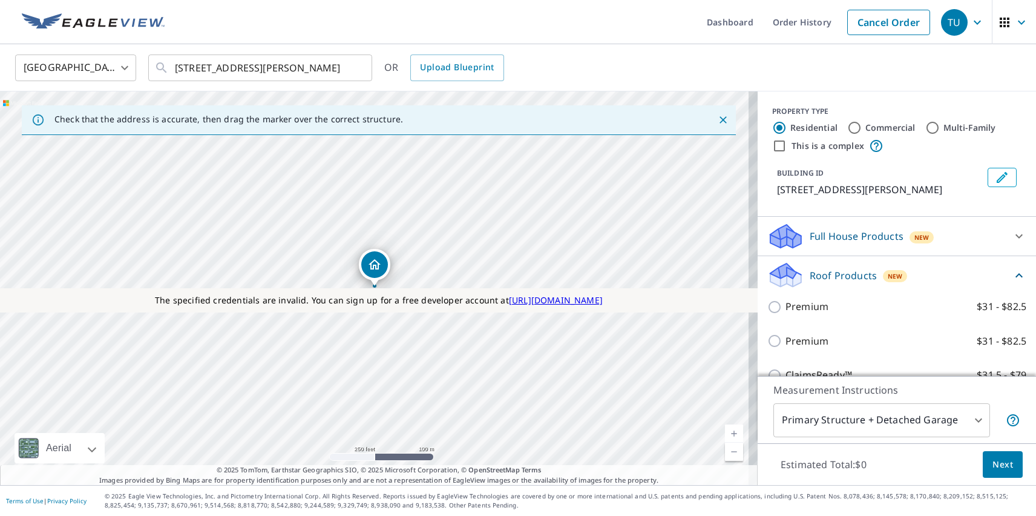
click at [892, 402] on label "Standard $31" at bounding box center [906, 409] width 241 height 15
click at [786, 403] on input "Standard $31" at bounding box center [777, 410] width 18 height 15
checkbox input "true"
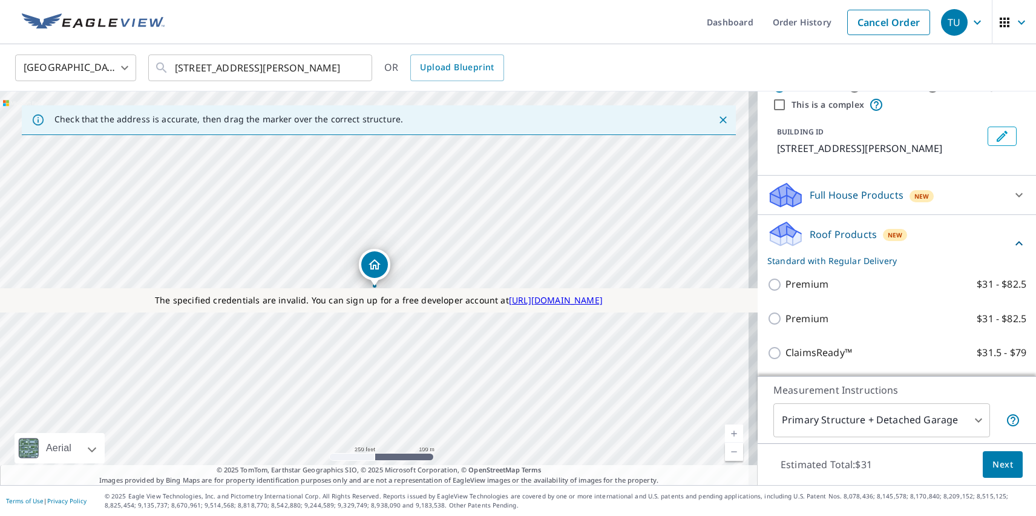
click at [994, 464] on span "Next" at bounding box center [1003, 464] width 21 height 15
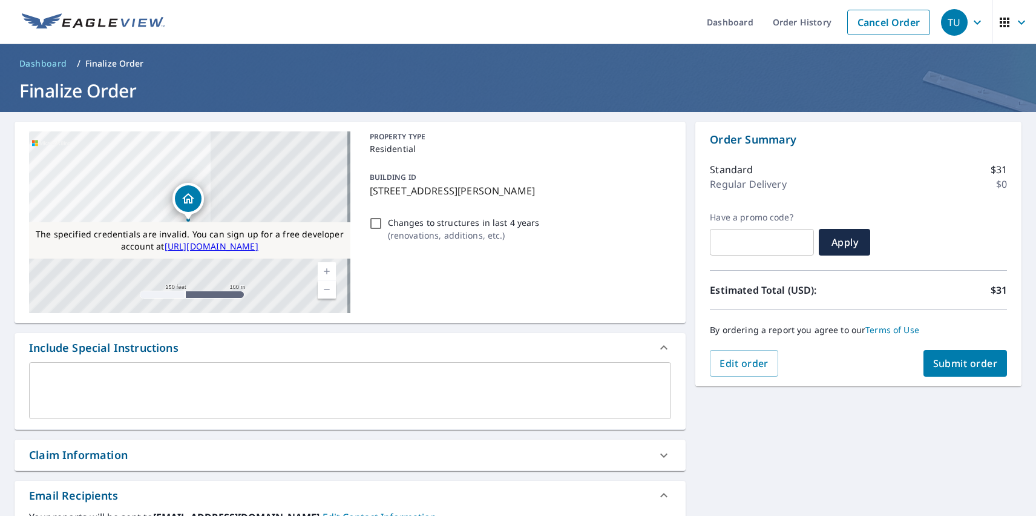
click at [956, 363] on span "Submit order" at bounding box center [965, 363] width 65 height 13
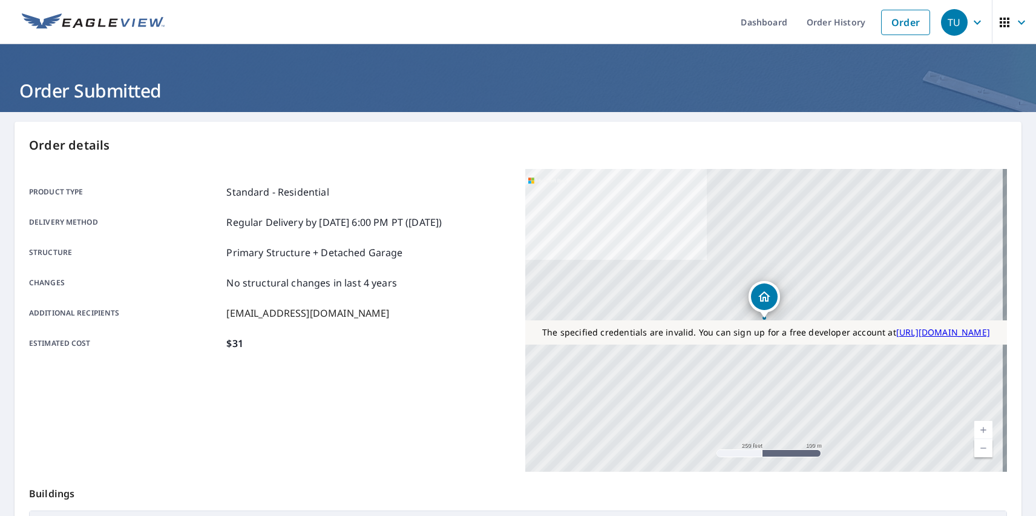
click at [946, 22] on div "TU" at bounding box center [954, 22] width 27 height 27
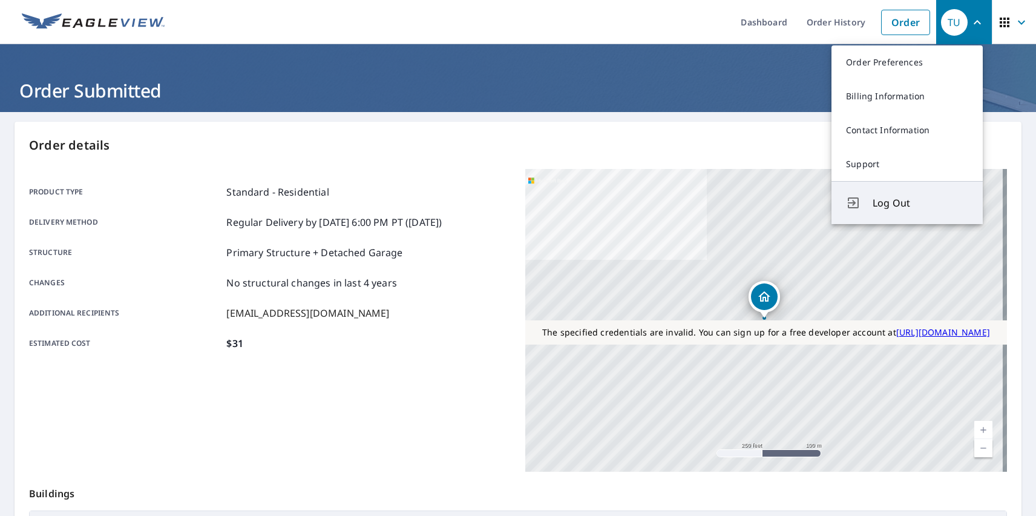
click at [921, 203] on span "Log Out" at bounding box center [921, 203] width 96 height 15
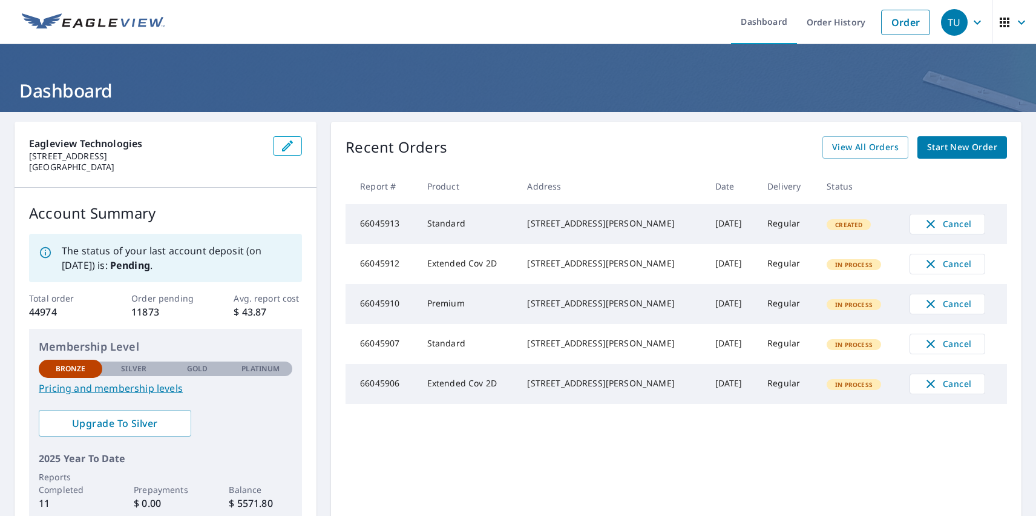
click at [946, 22] on div "TU" at bounding box center [954, 22] width 27 height 27
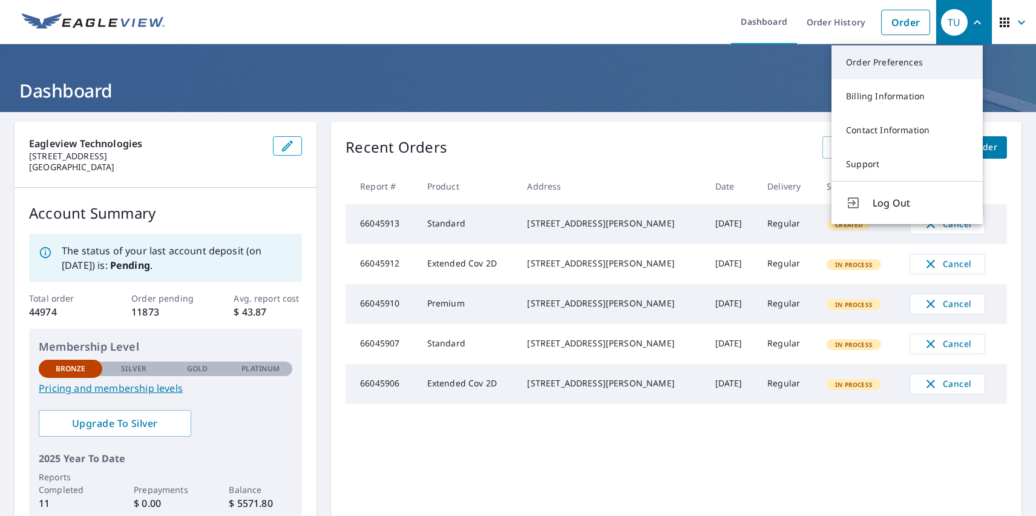
click at [907, 62] on link "Order Preferences" at bounding box center [907, 62] width 151 height 34
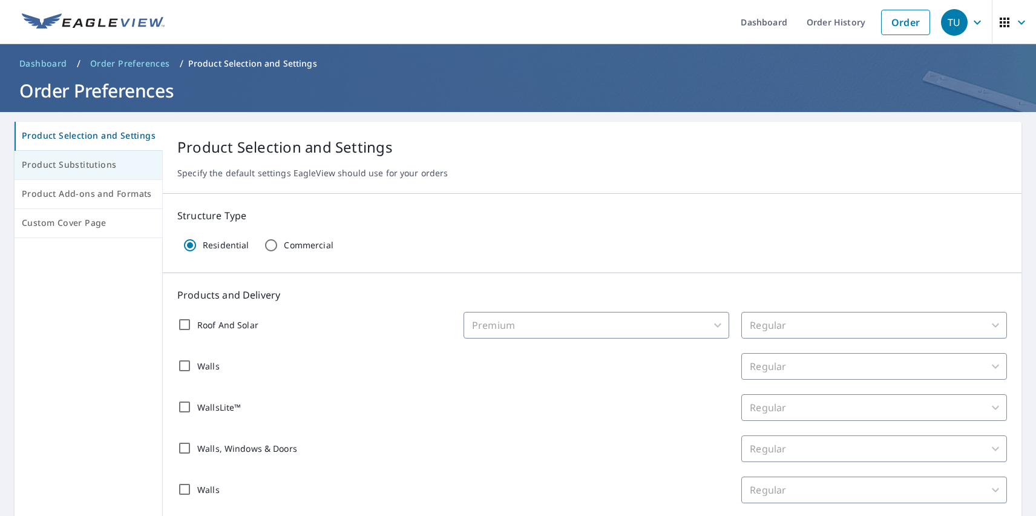
click at [87, 165] on span "Product Substitutions" at bounding box center [88, 164] width 133 height 15
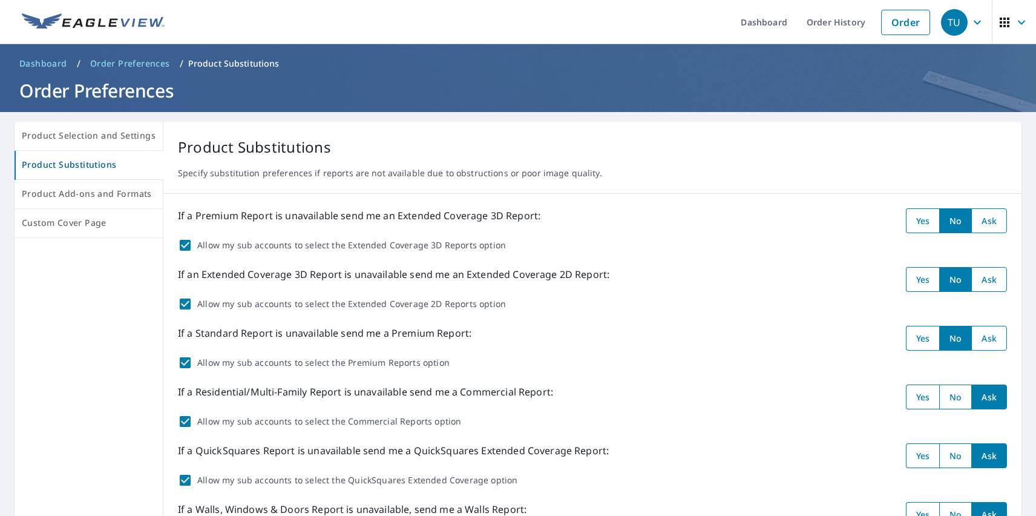
click at [980, 220] on input "radio" at bounding box center [990, 220] width 36 height 25
radio input "true"
click at [980, 279] on input "radio" at bounding box center [990, 279] width 36 height 25
radio input "true"
click at [980, 338] on input "radio" at bounding box center [990, 338] width 36 height 25
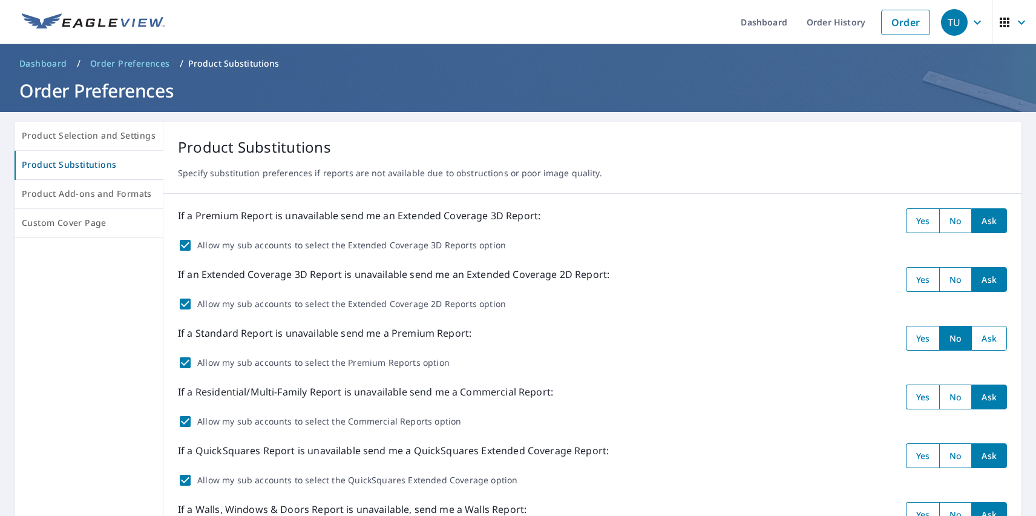
radio input "true"
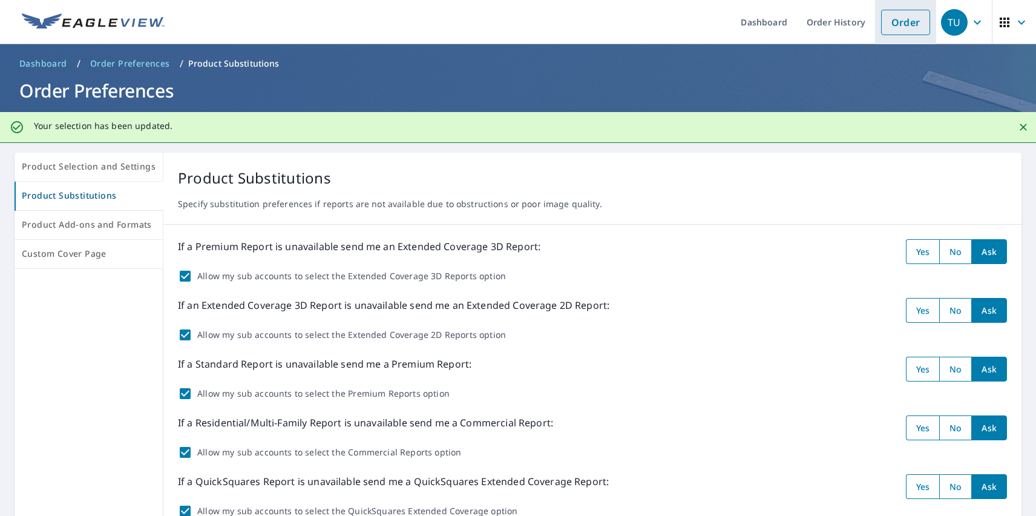
click at [897, 22] on link "Order" at bounding box center [905, 22] width 49 height 25
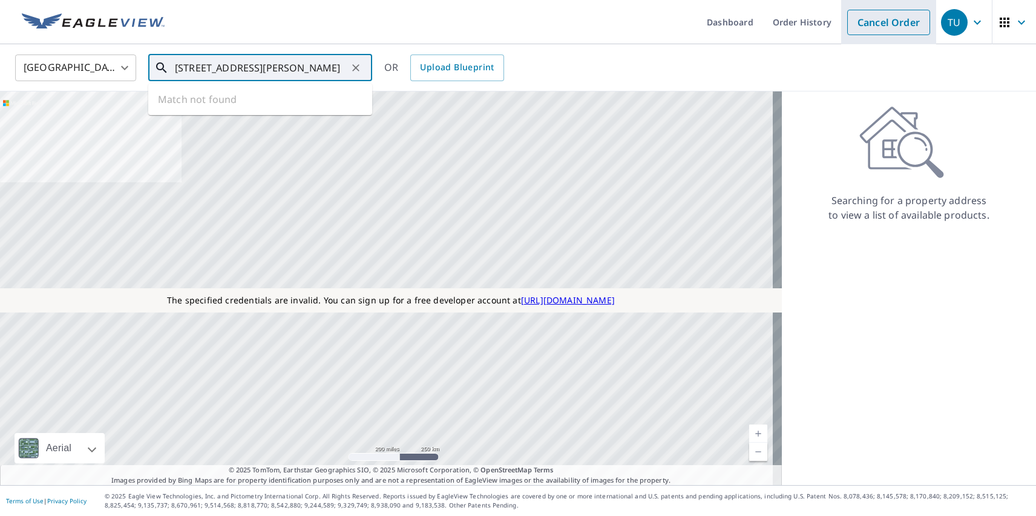
type input "[STREET_ADDRESS][PERSON_NAME]"
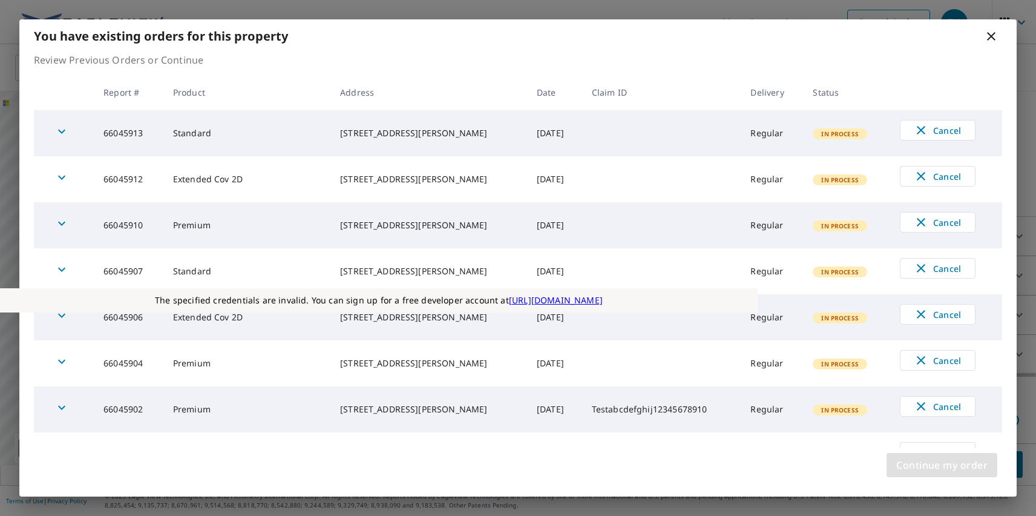
click at [942, 465] on span "Continue my order" at bounding box center [942, 464] width 91 height 17
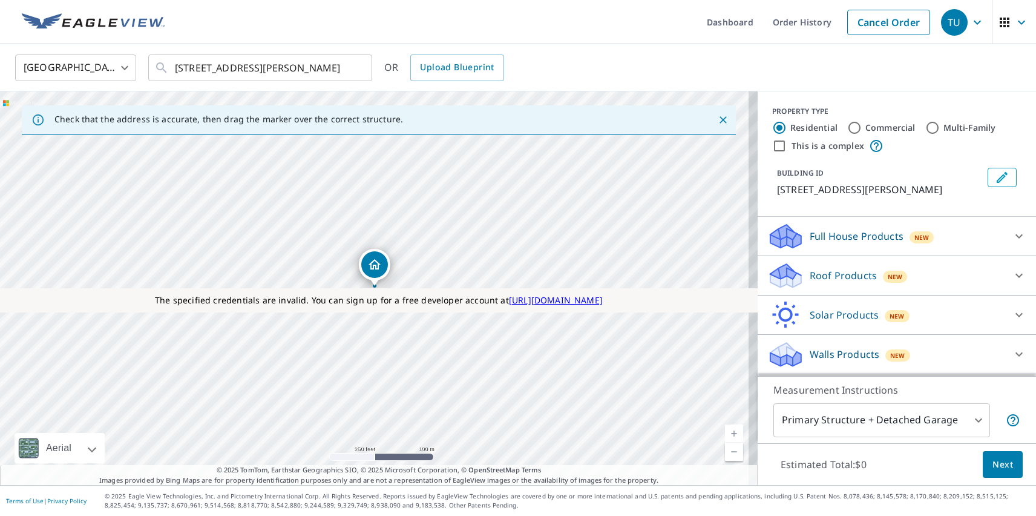
click at [833, 275] on p "Roof Products" at bounding box center [843, 275] width 67 height 15
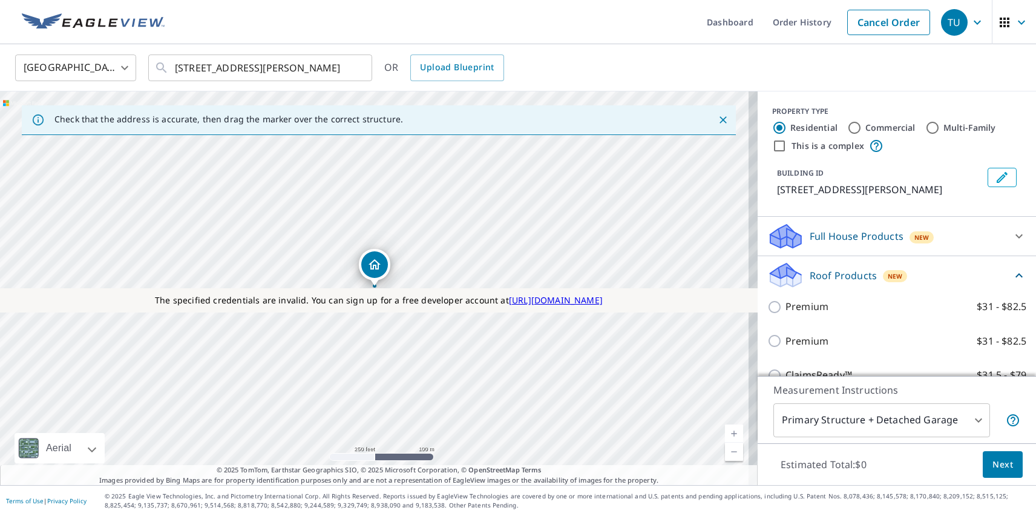
click at [797, 341] on p "Premium" at bounding box center [807, 341] width 43 height 15
click at [786, 341] on input "Premium $31 - $82.5" at bounding box center [777, 341] width 18 height 15
checkbox input "true"
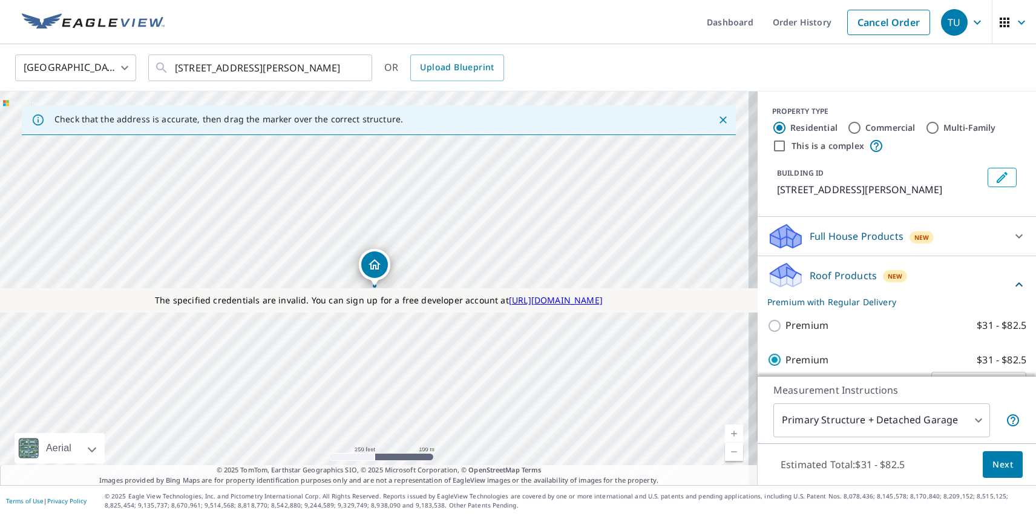
click at [994, 464] on span "Next" at bounding box center [1003, 464] width 21 height 15
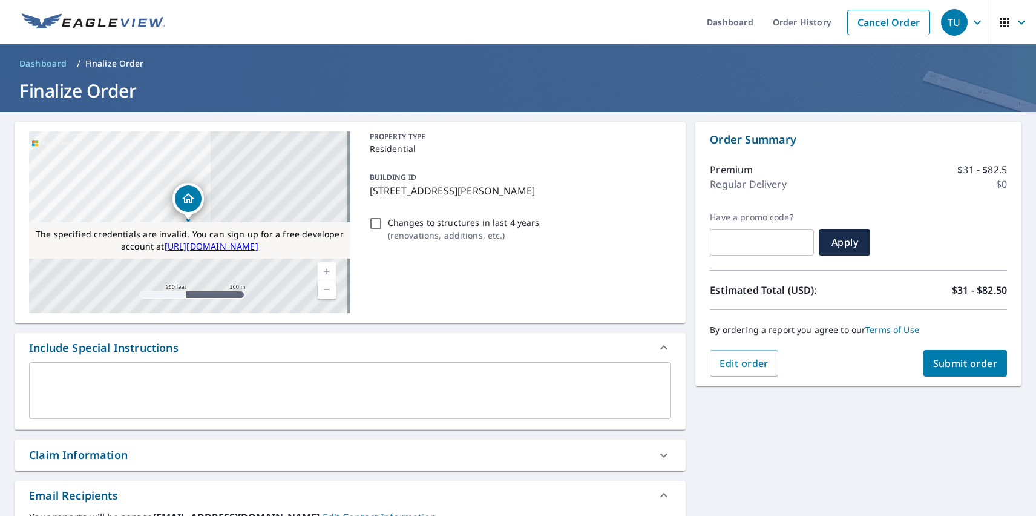
click at [956, 363] on span "Submit order" at bounding box center [965, 363] width 65 height 13
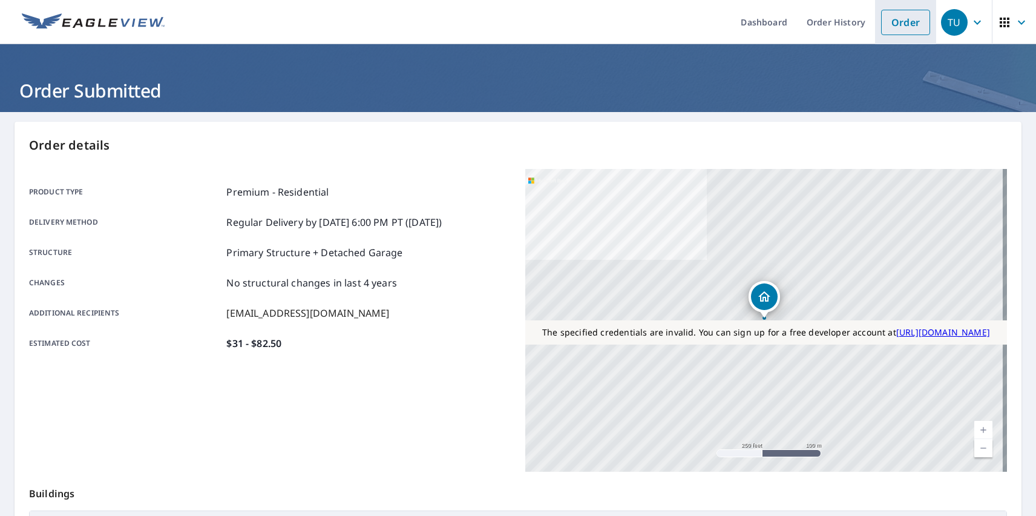
click at [897, 22] on link "Order" at bounding box center [905, 22] width 49 height 25
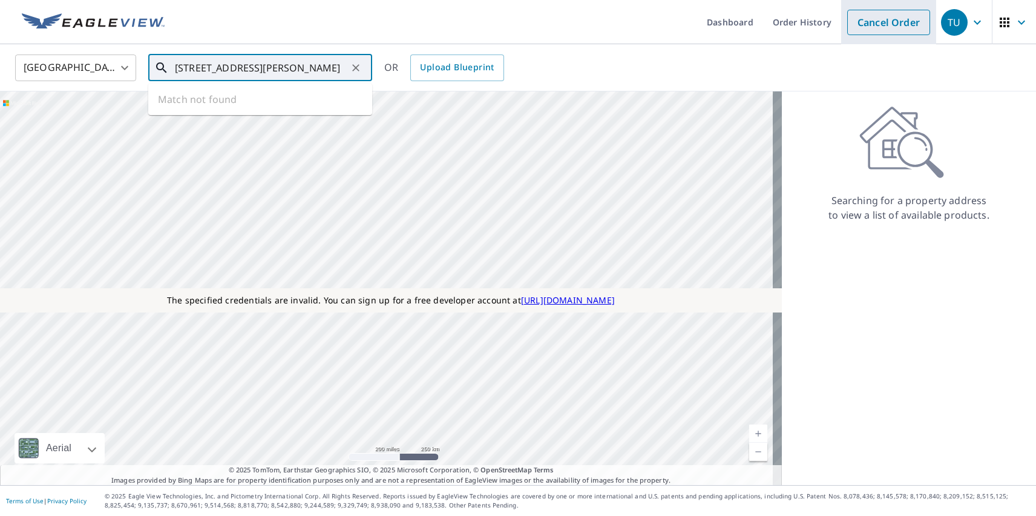
type input "[STREET_ADDRESS][PERSON_NAME]"
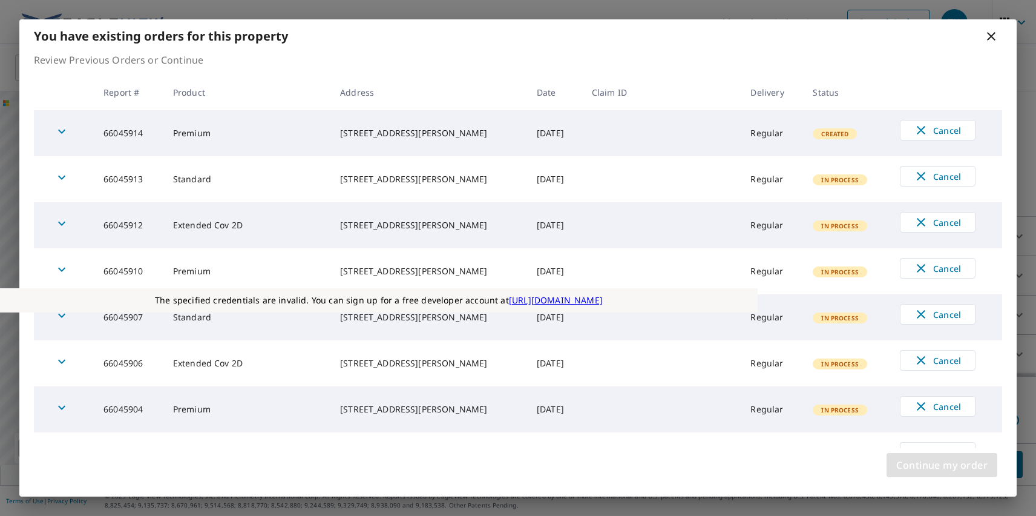
click at [942, 465] on span "Continue my order" at bounding box center [942, 464] width 91 height 17
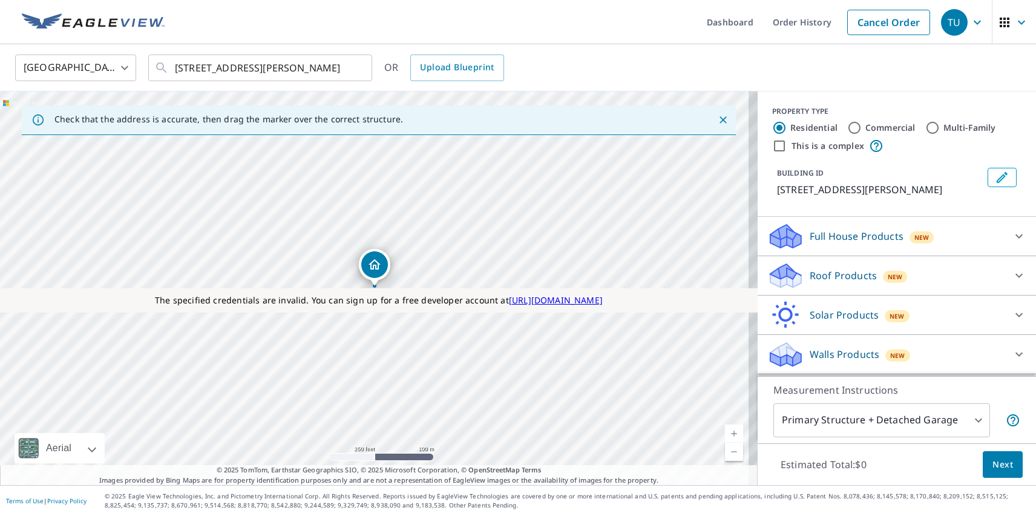
click at [833, 275] on p "Roof Products" at bounding box center [843, 275] width 67 height 15
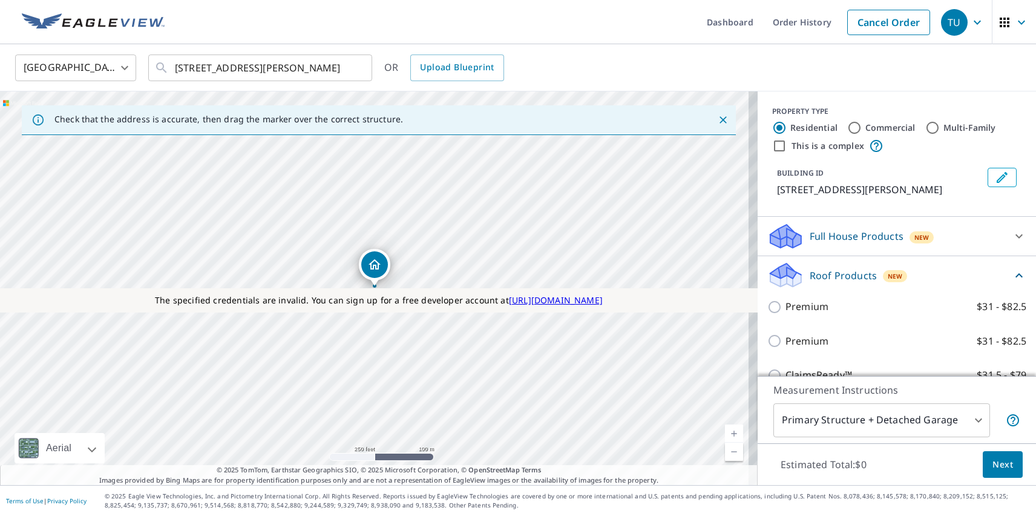
click at [892, 471] on label "Extended Coverage 2D $31 - $82.5" at bounding box center [906, 478] width 241 height 15
click at [786, 471] on input "Extended Coverage 2D $31 - $82.5" at bounding box center [777, 478] width 18 height 15
checkbox input "true"
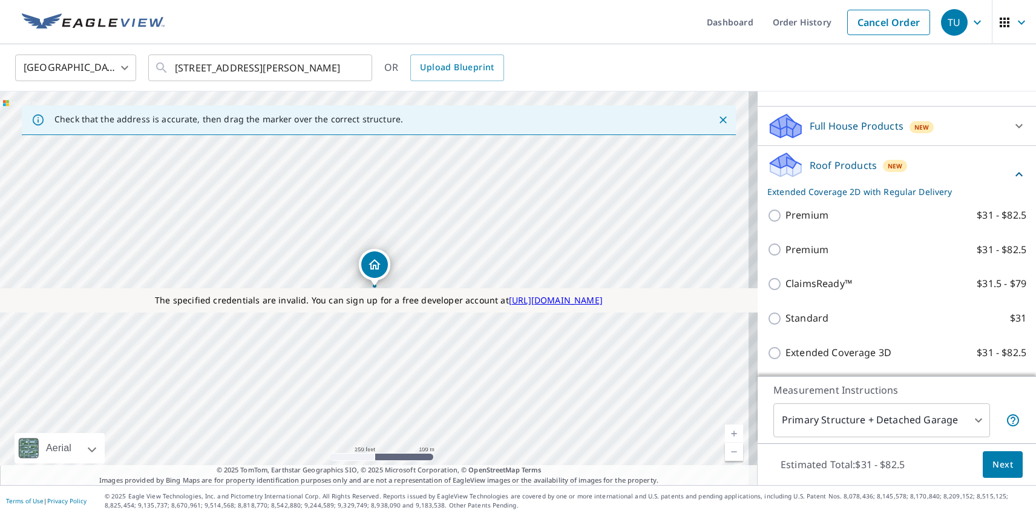
click at [994, 464] on span "Next" at bounding box center [1003, 464] width 21 height 15
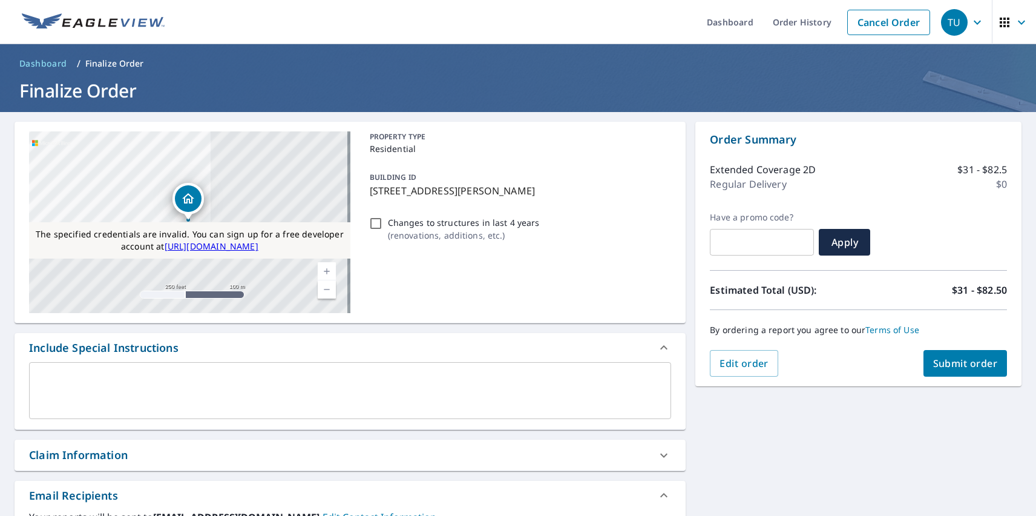
click at [956, 363] on span "Submit order" at bounding box center [965, 363] width 65 height 13
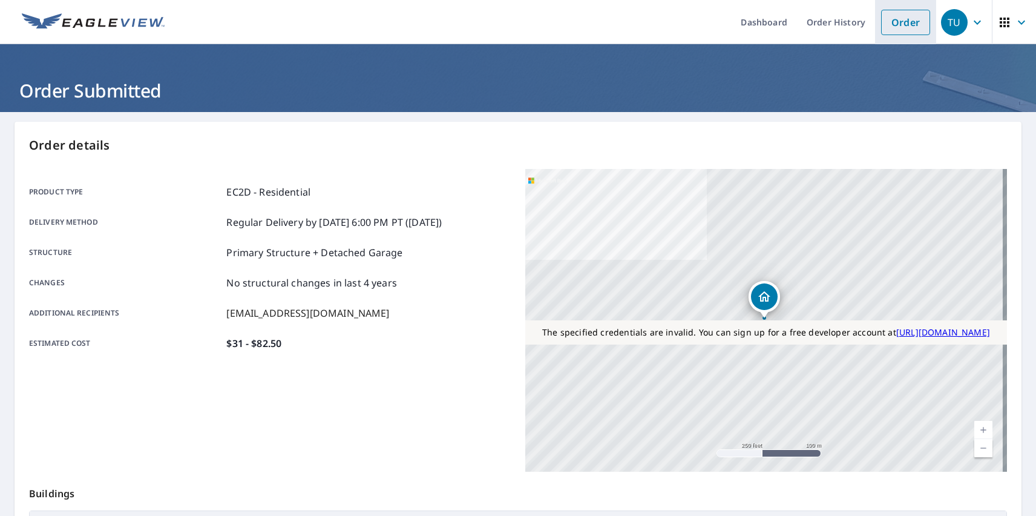
click at [897, 22] on link "Order" at bounding box center [905, 22] width 49 height 25
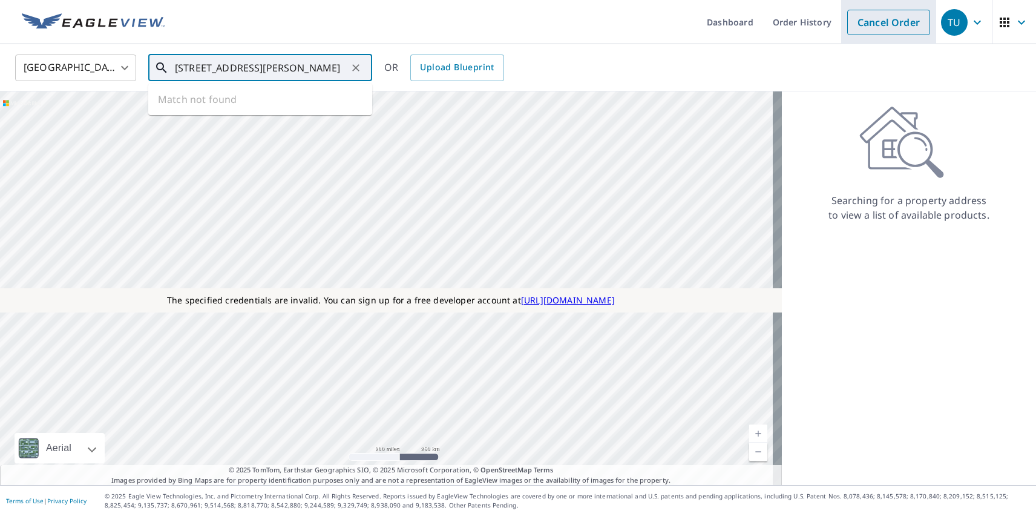
type input "[STREET_ADDRESS][PERSON_NAME]"
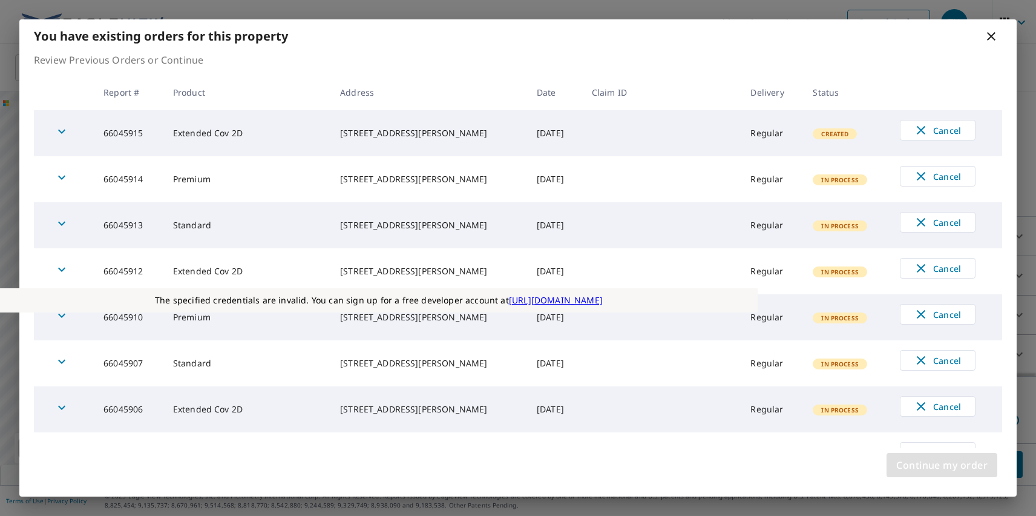
click at [942, 465] on span "Continue my order" at bounding box center [942, 464] width 91 height 17
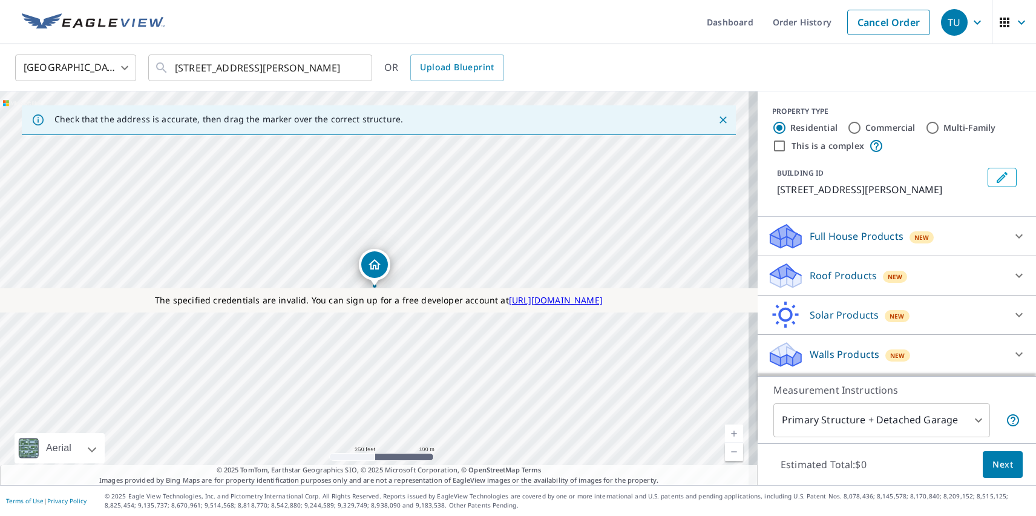
click at [833, 275] on p "Roof Products" at bounding box center [843, 275] width 67 height 15
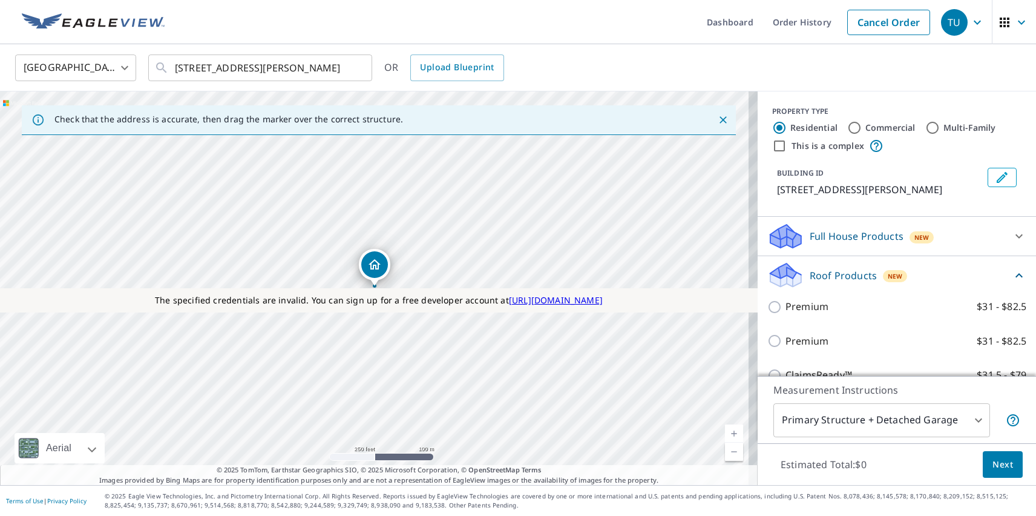
click at [892, 402] on label "Standard $31" at bounding box center [906, 409] width 241 height 15
click at [786, 403] on input "Standard $31" at bounding box center [777, 410] width 18 height 15
checkbox input "true"
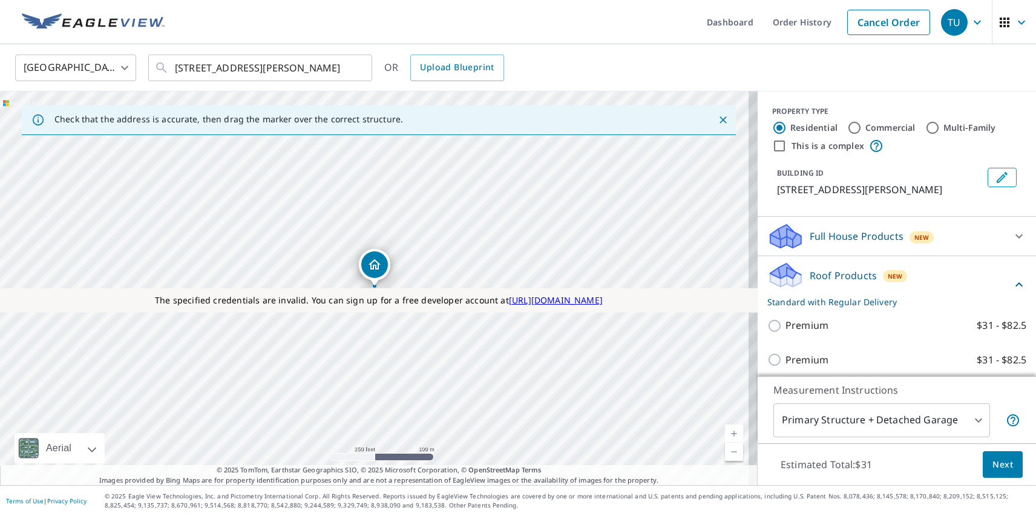
scroll to position [41, 0]
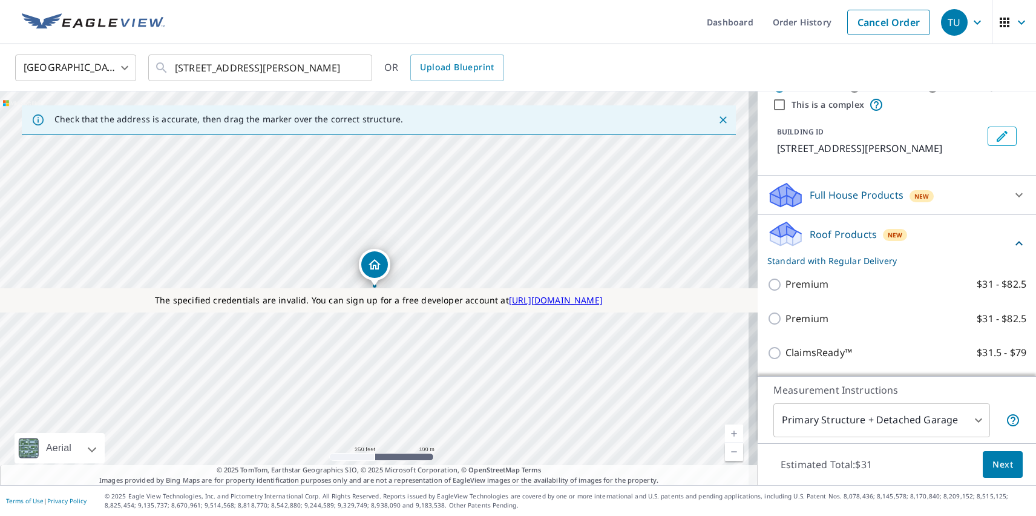
click at [994, 464] on span "Next" at bounding box center [1003, 464] width 21 height 15
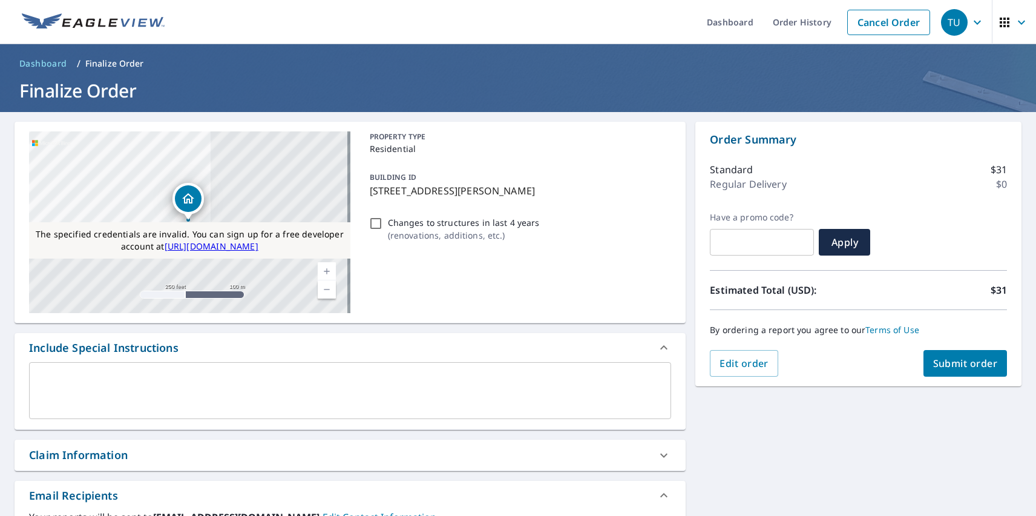
click at [956, 363] on span "Submit order" at bounding box center [965, 363] width 65 height 13
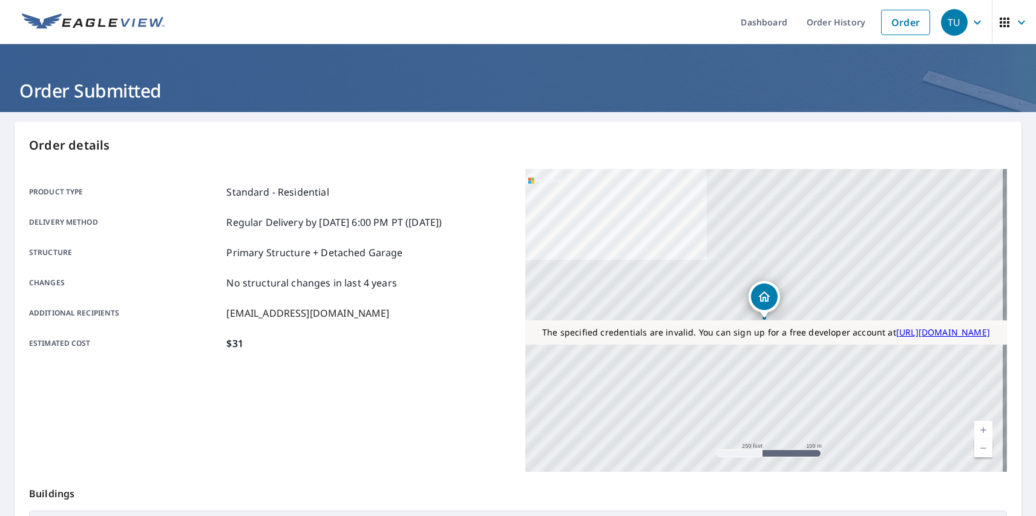
click at [946, 22] on div "TU" at bounding box center [954, 22] width 27 height 27
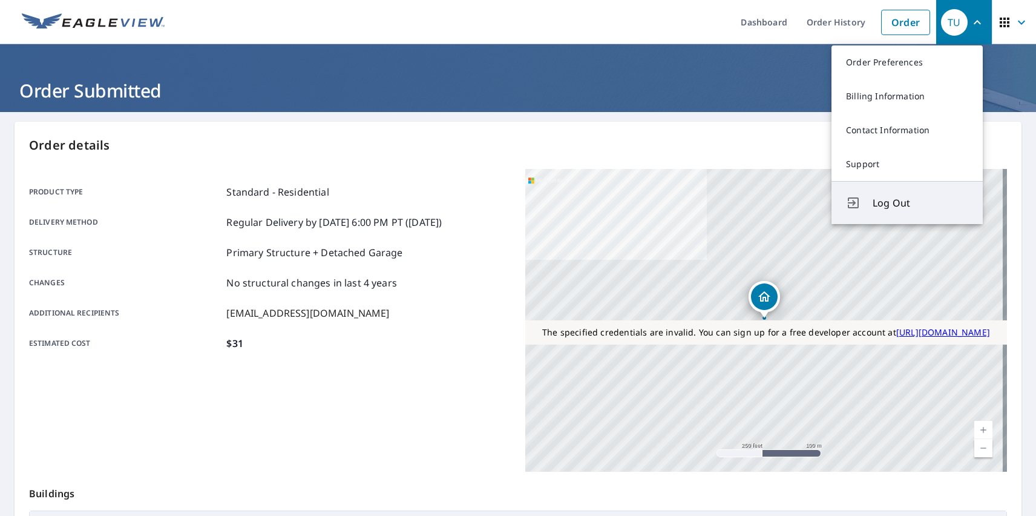
click at [921, 203] on span "Log Out" at bounding box center [921, 203] width 96 height 15
